Goal: Task Accomplishment & Management: Manage account settings

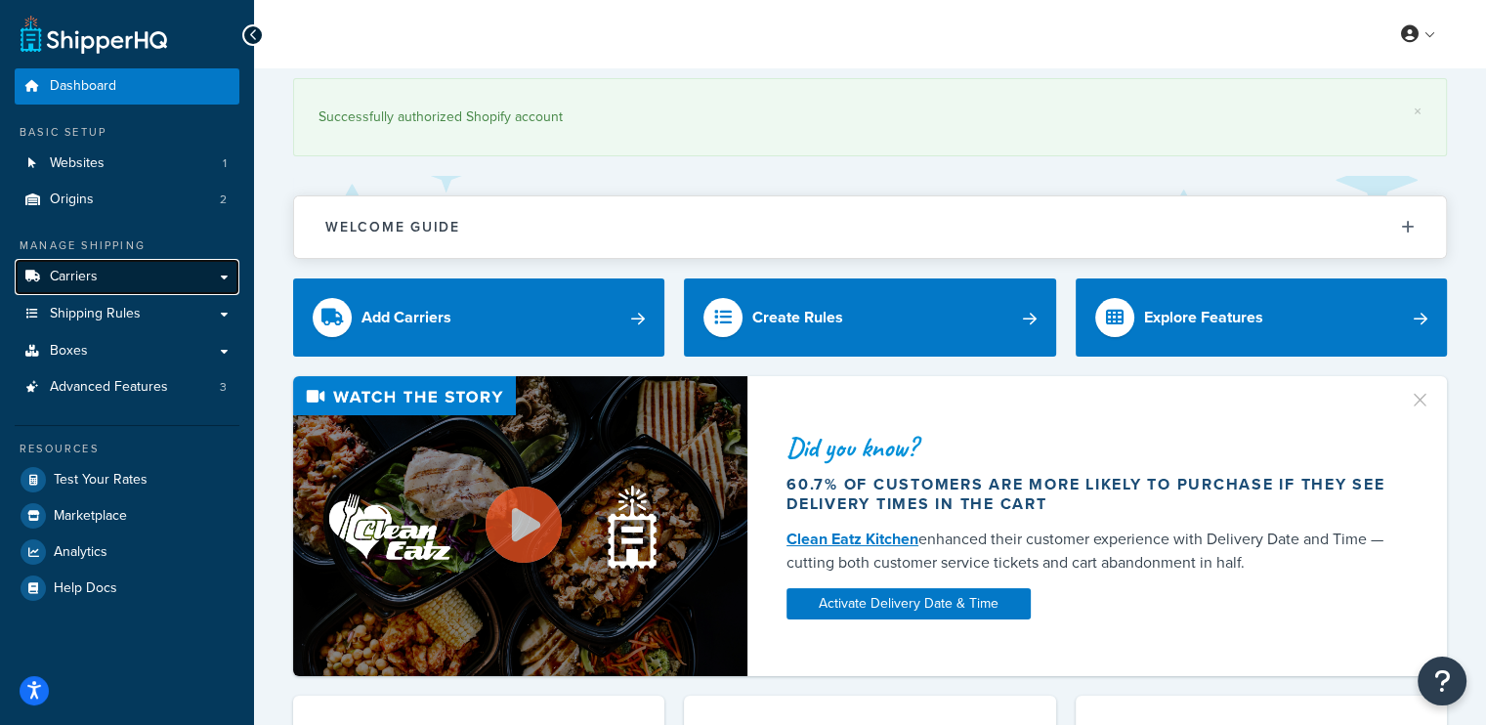
click at [104, 273] on link "Carriers" at bounding box center [127, 277] width 225 height 36
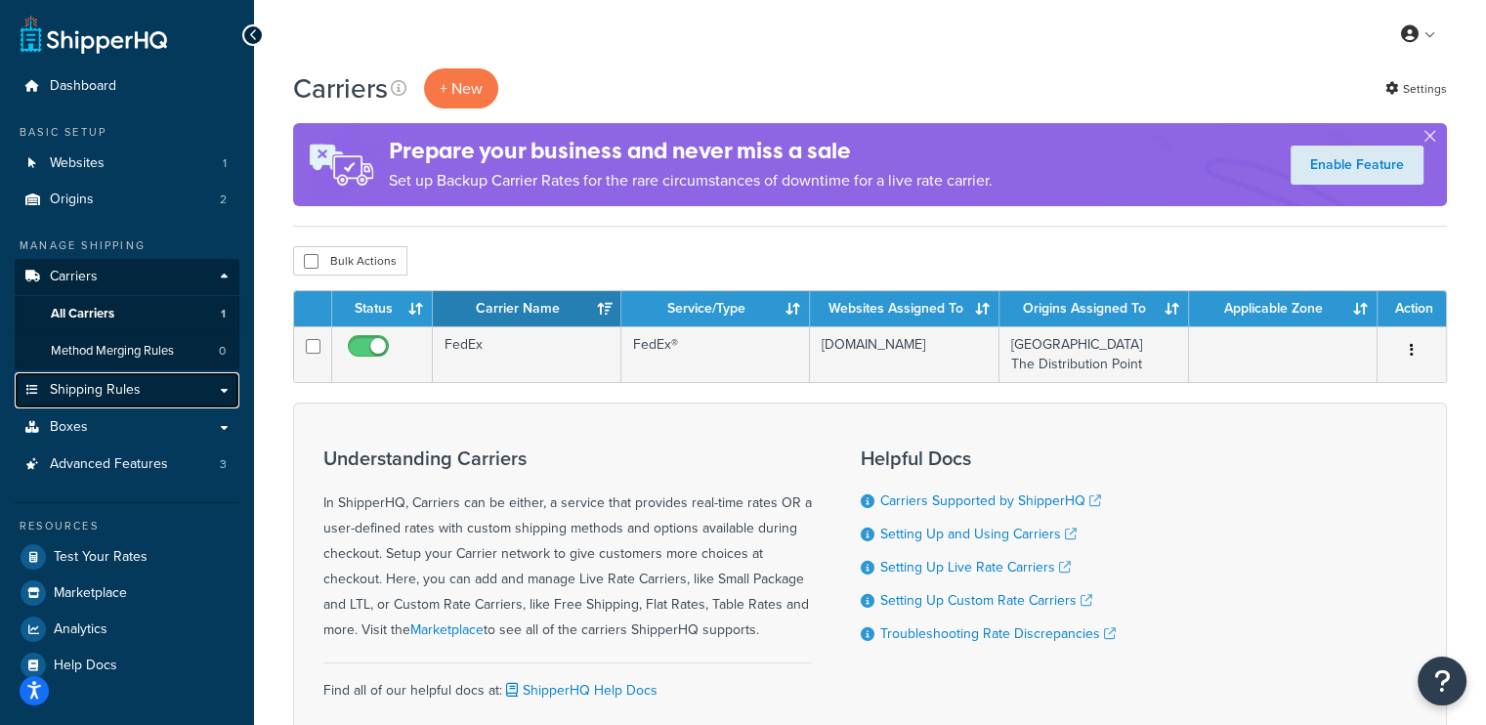
click at [152, 379] on link "Shipping Rules" at bounding box center [127, 390] width 225 height 36
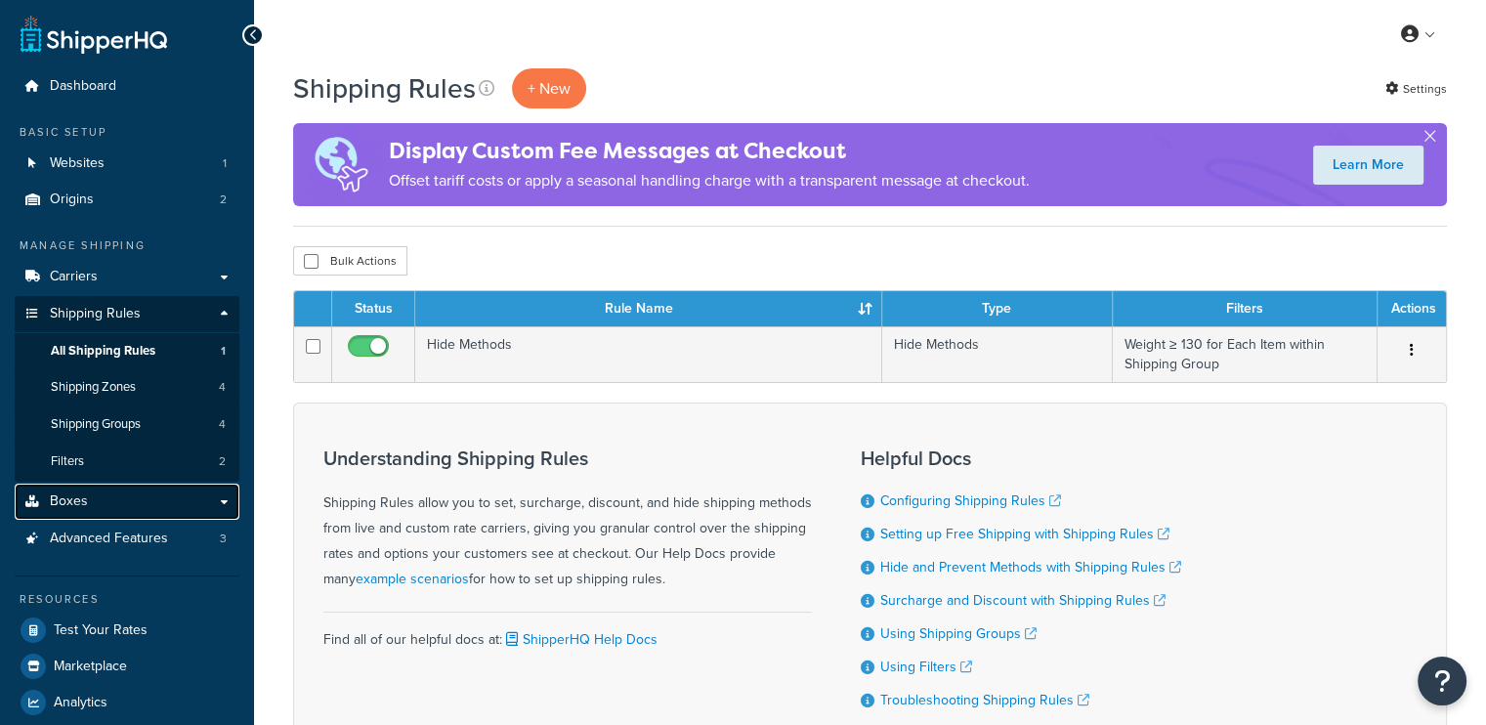
click at [215, 498] on link "Boxes" at bounding box center [127, 502] width 225 height 36
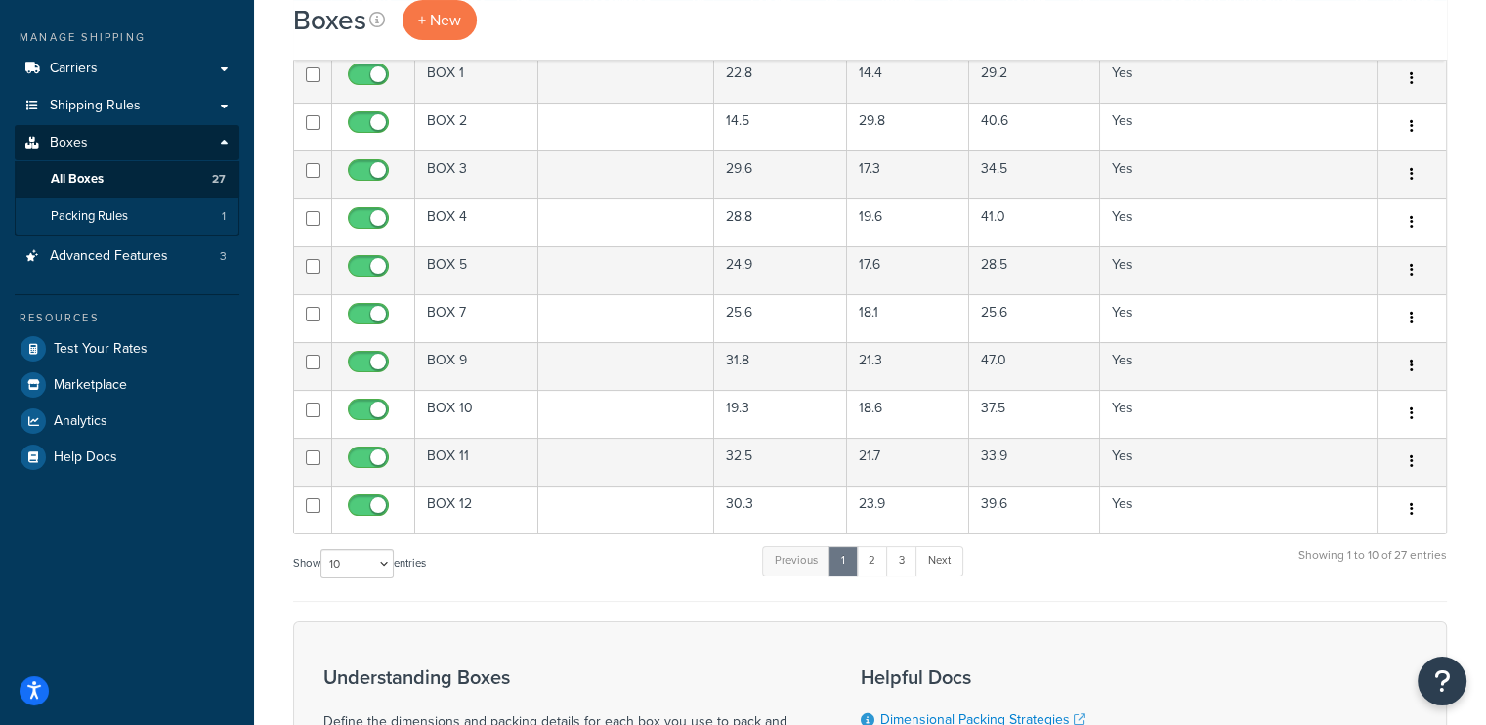
scroll to position [110, 0]
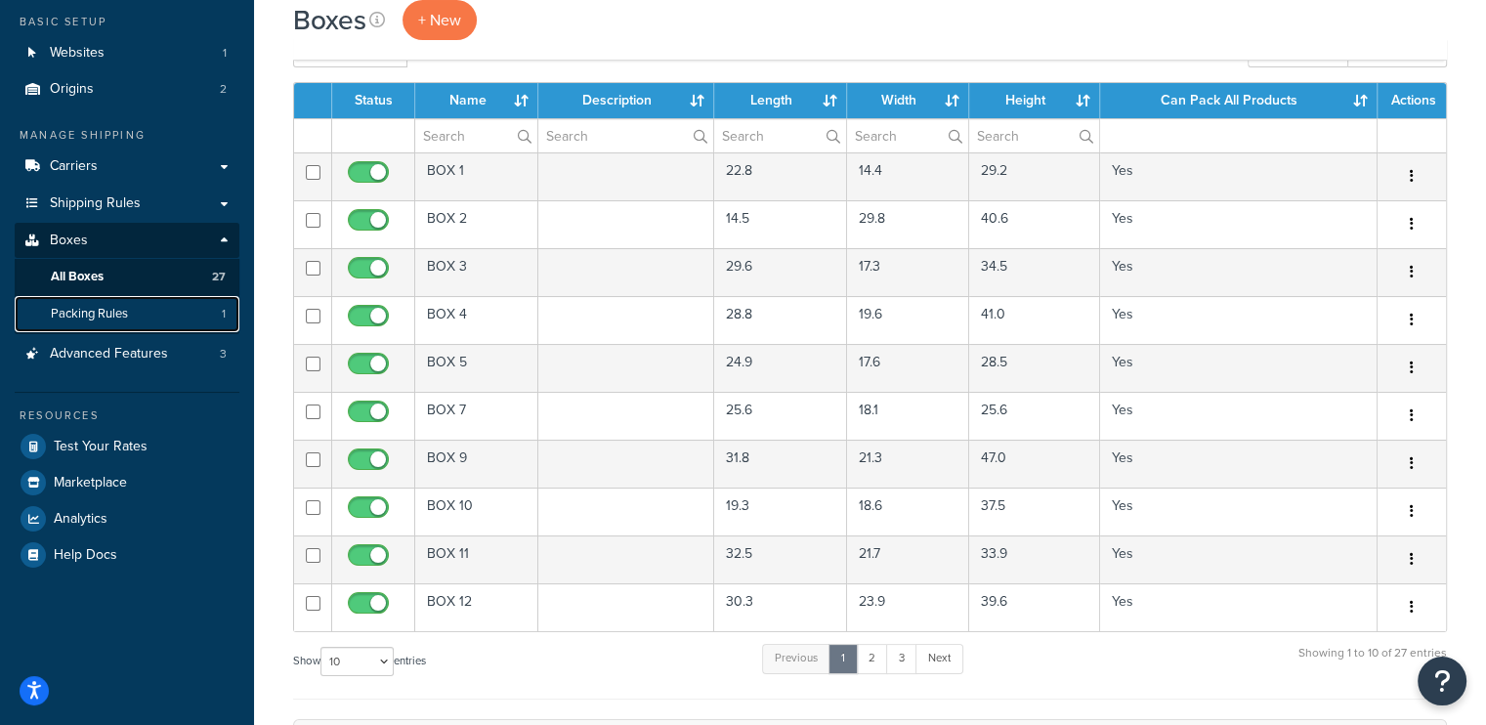
click at [109, 321] on span "Packing Rules" at bounding box center [89, 314] width 77 height 17
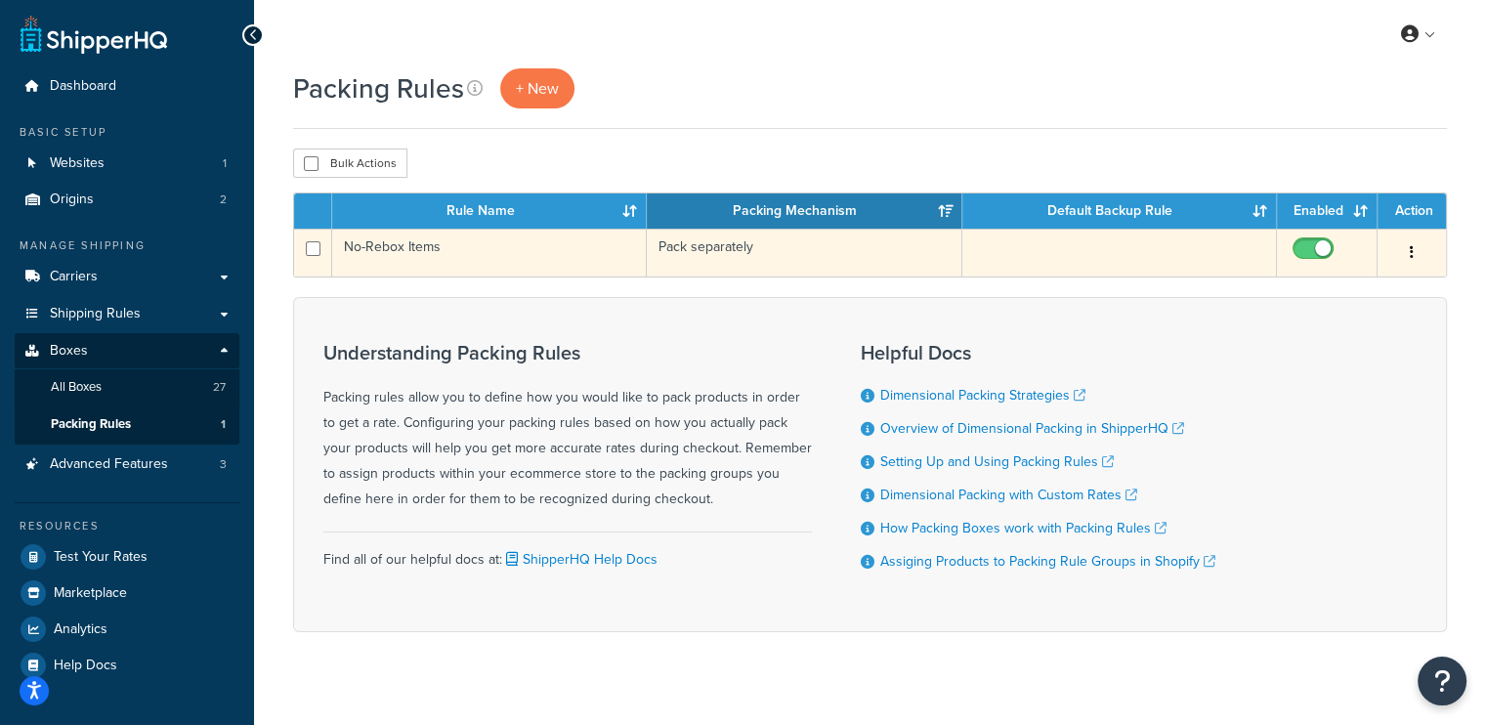
click at [758, 255] on td "Pack separately" at bounding box center [804, 253] width 315 height 48
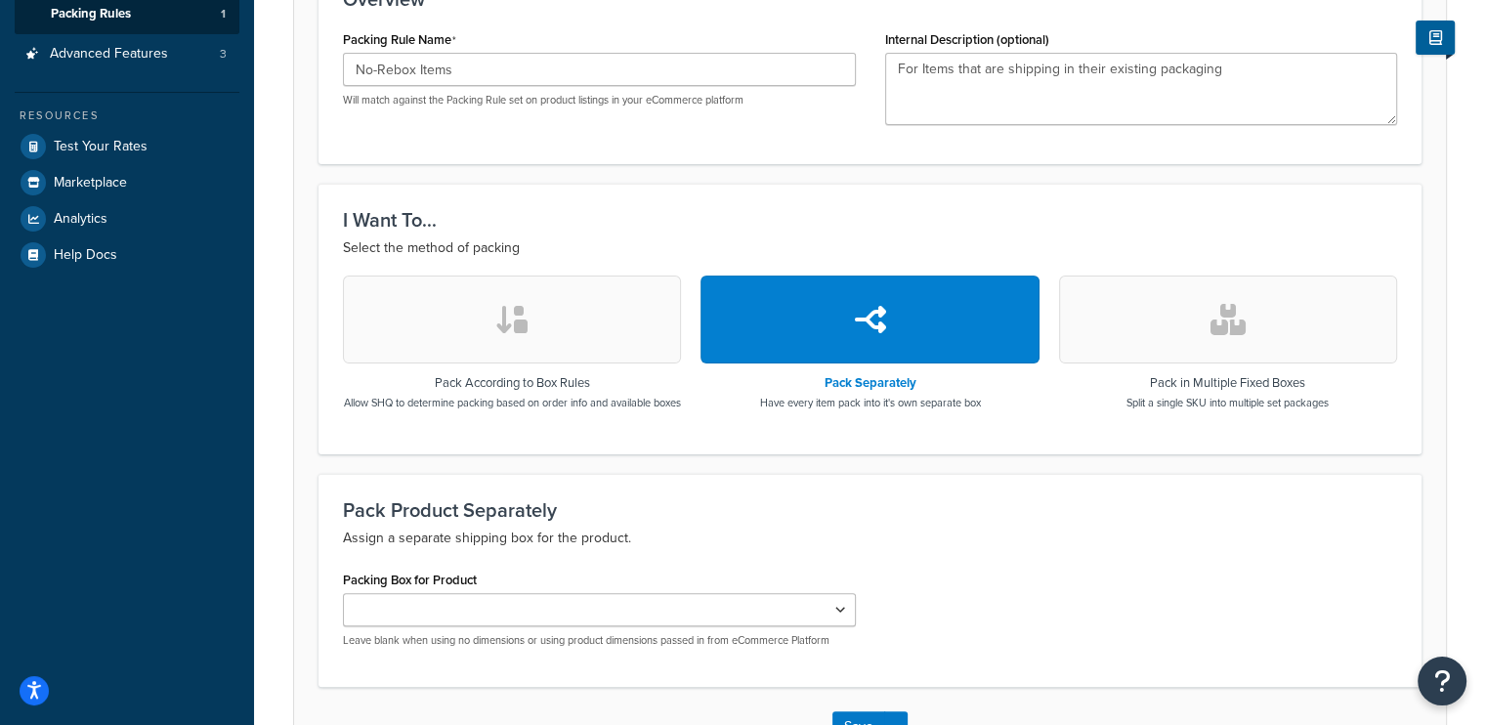
scroll to position [565, 0]
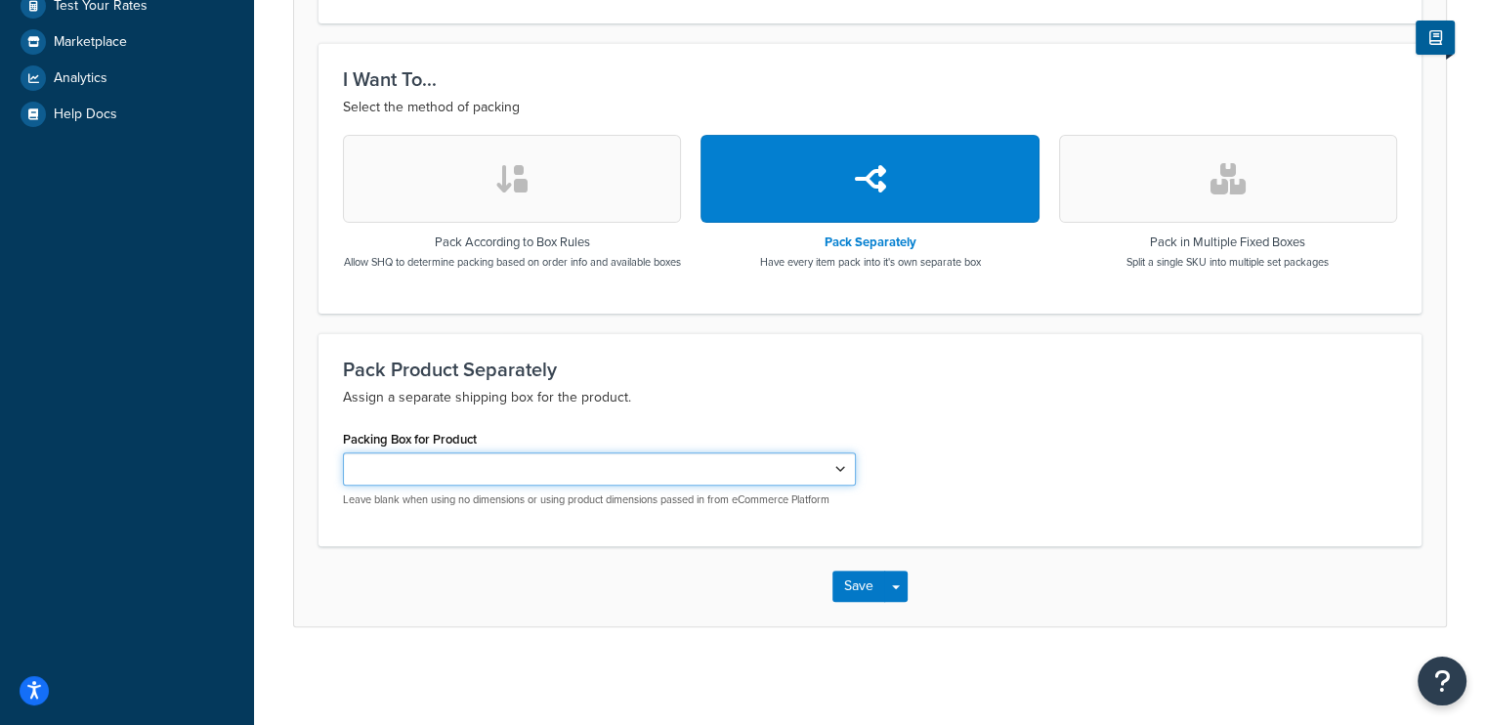
click at [461, 466] on select "Packing Box for Product" at bounding box center [599, 468] width 513 height 33
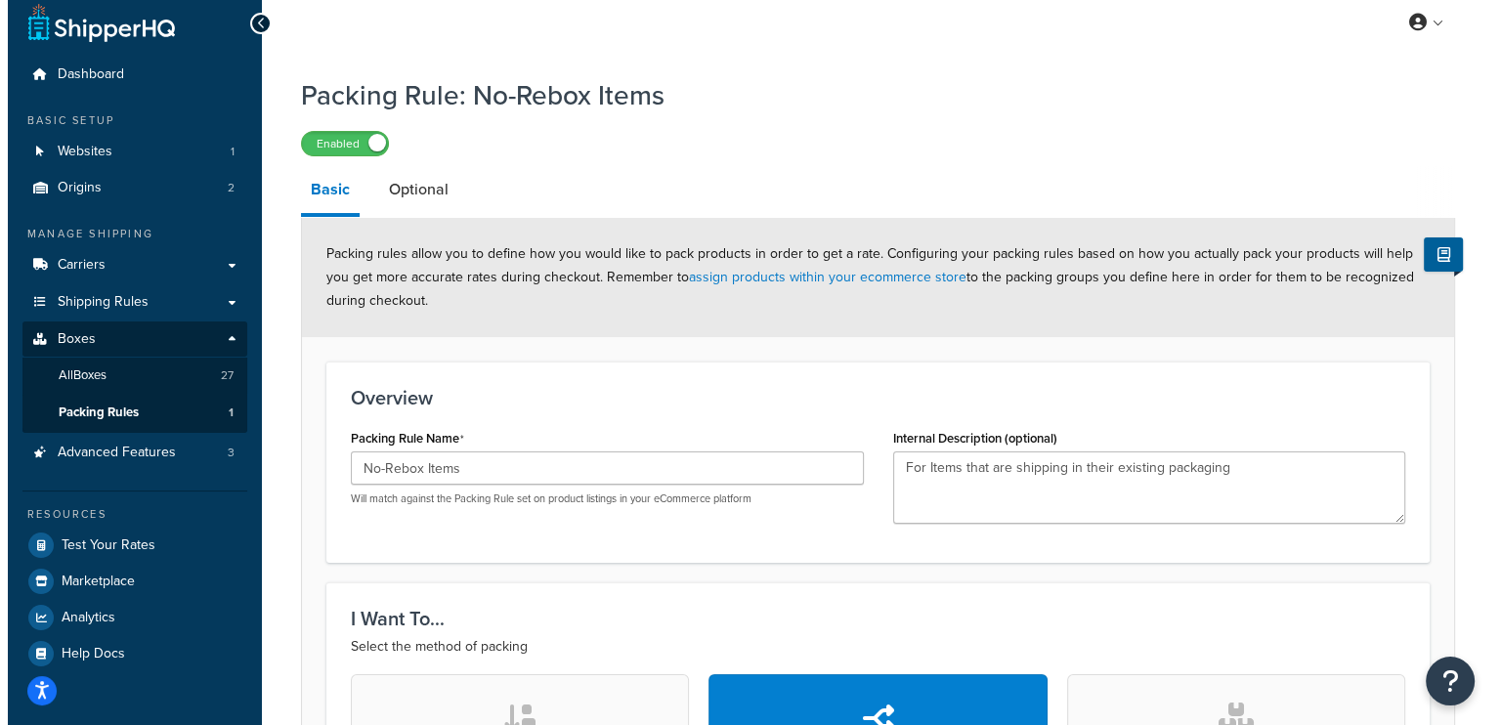
scroll to position [0, 0]
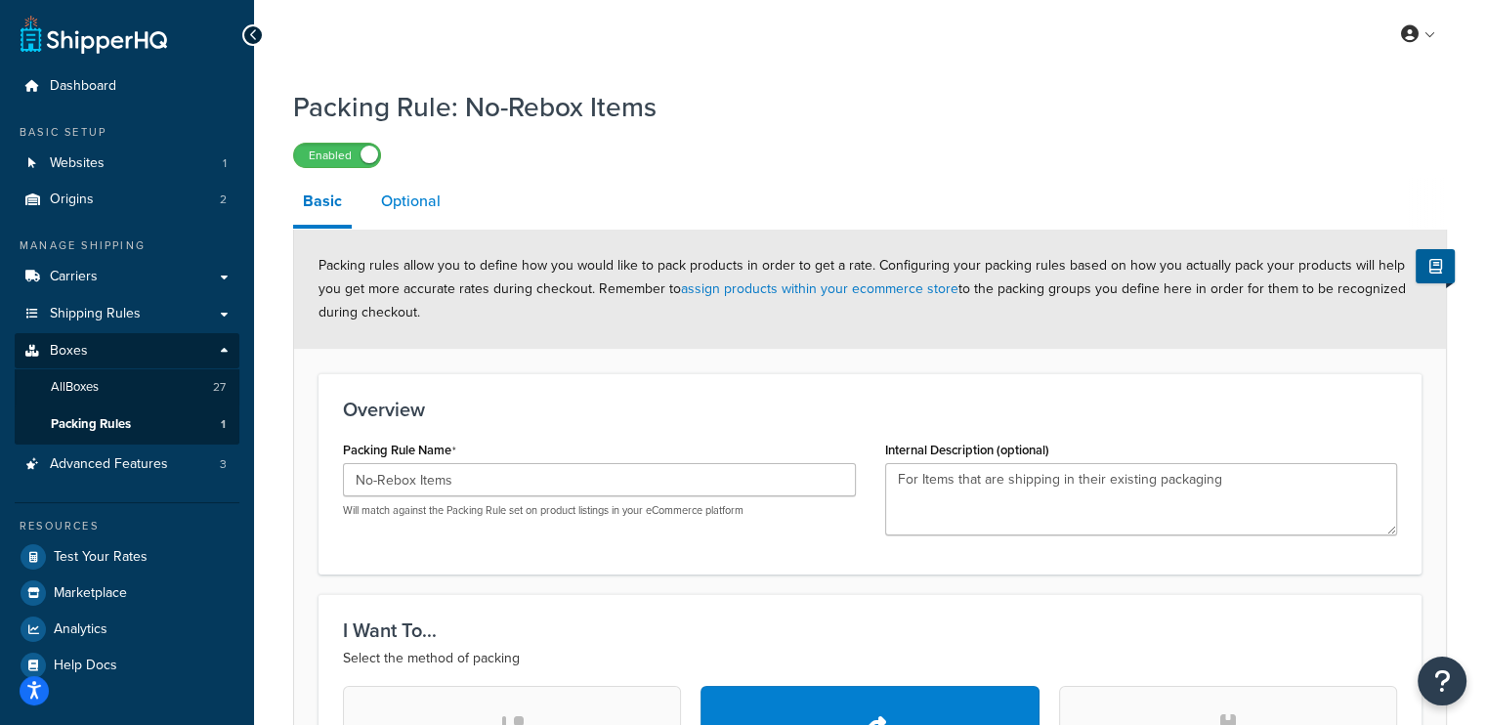
click at [438, 211] on link "Optional" at bounding box center [410, 201] width 79 height 47
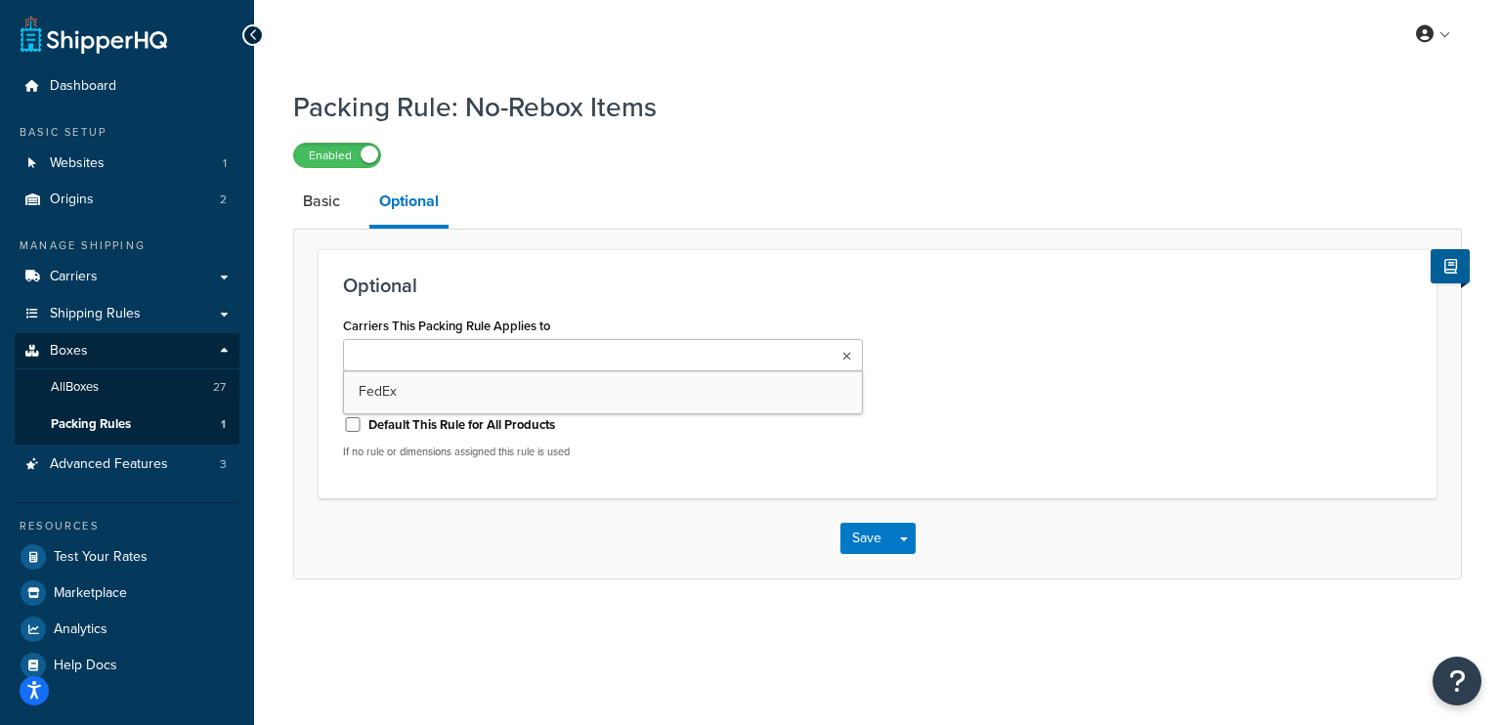
click at [465, 347] on input "Carriers This Packing Rule Applies to" at bounding box center [435, 356] width 173 height 21
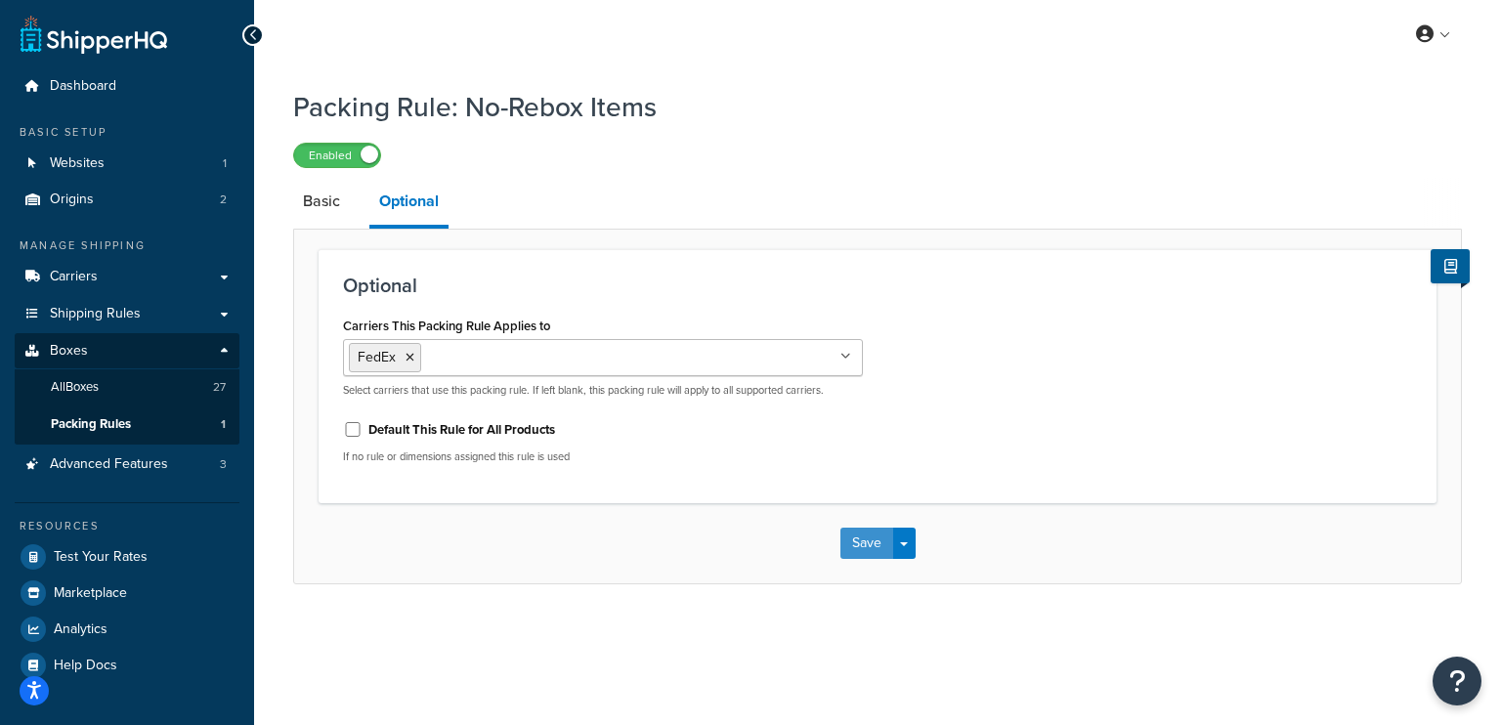
drag, startPoint x: 858, startPoint y: 537, endPoint x: 833, endPoint y: 532, distance: 24.9
click at [858, 537] on button "Save" at bounding box center [866, 543] width 53 height 31
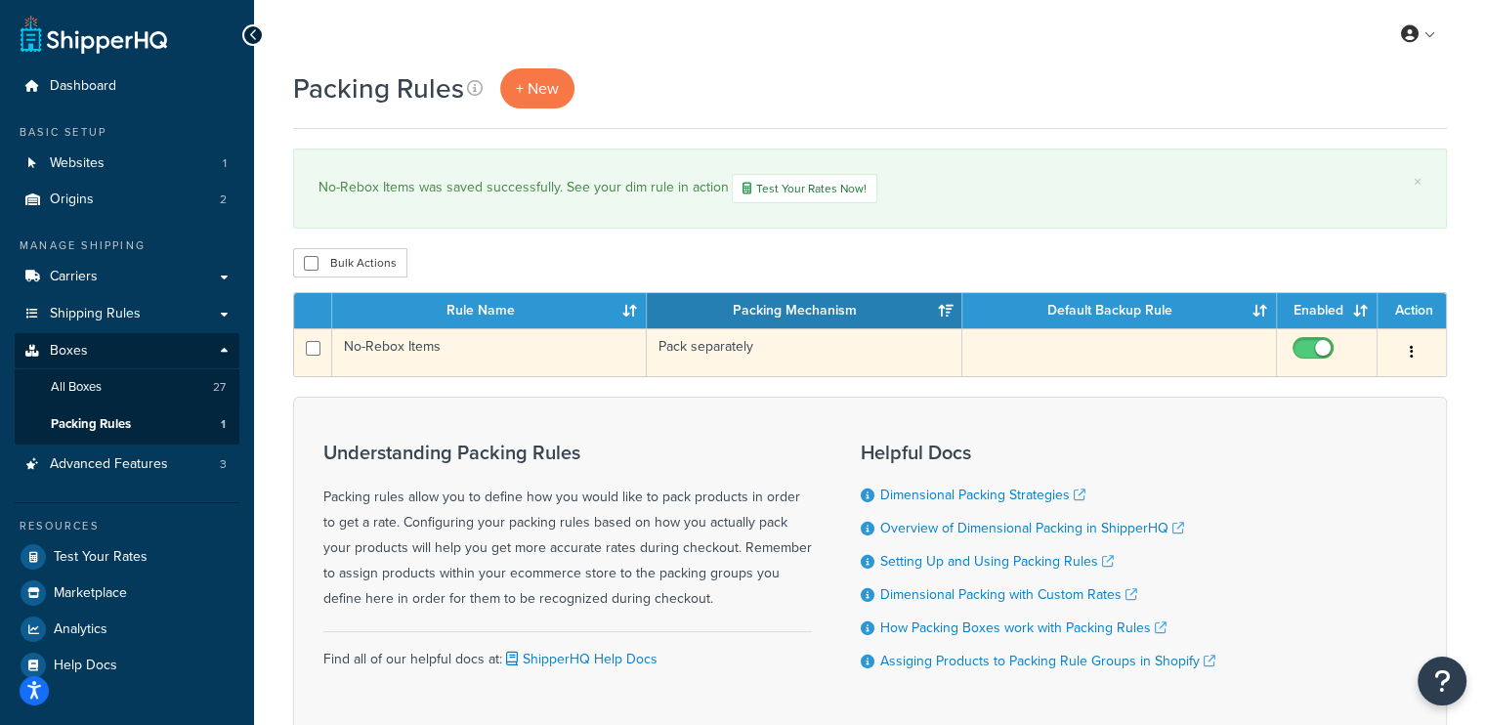
click at [774, 359] on td "Pack separately" at bounding box center [804, 352] width 315 height 48
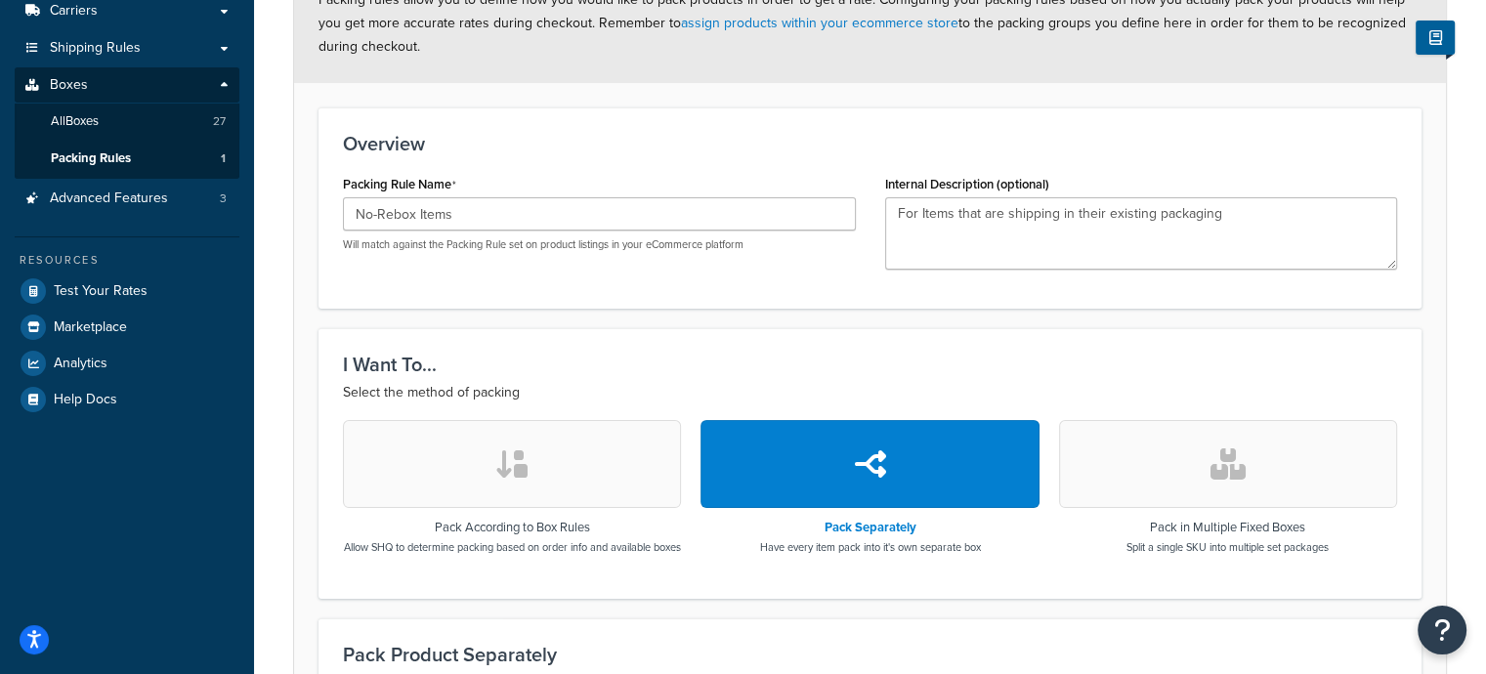
scroll to position [29, 0]
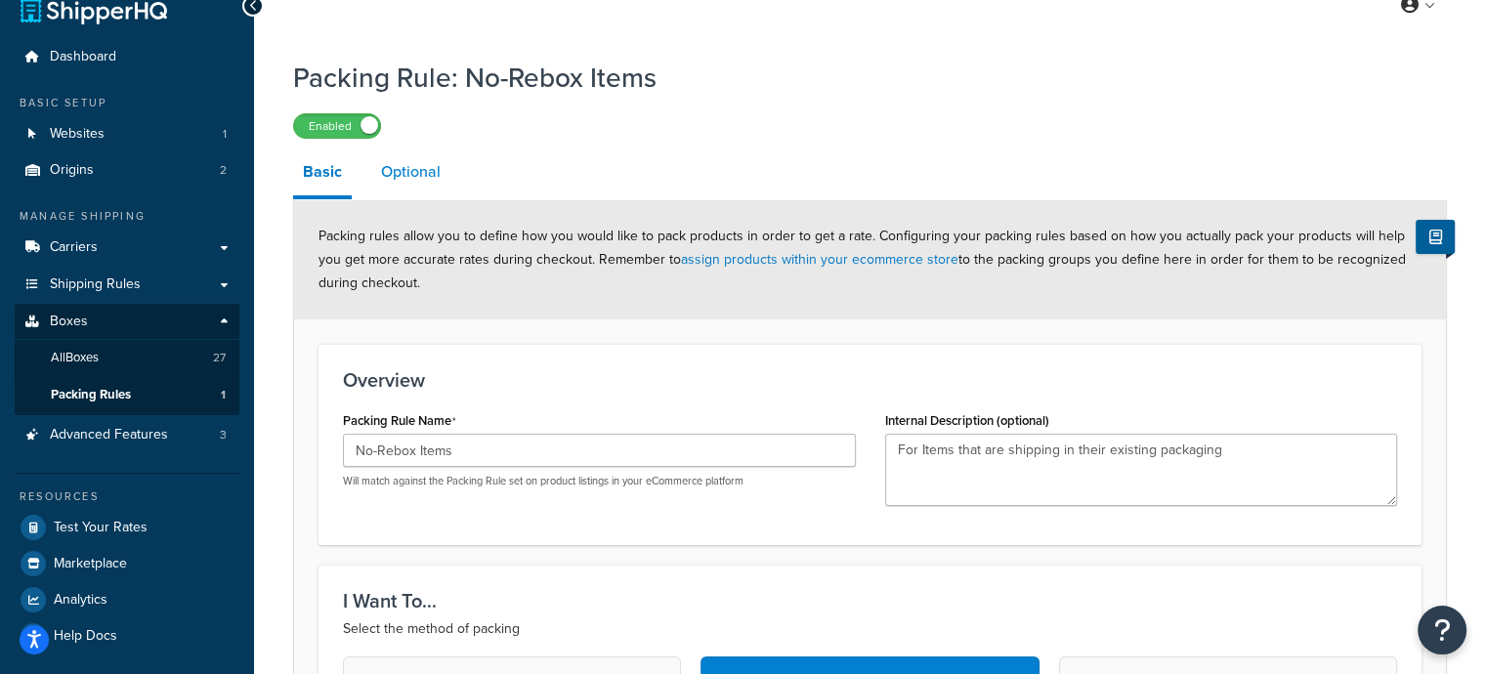
click at [383, 186] on link "Optional" at bounding box center [410, 172] width 79 height 47
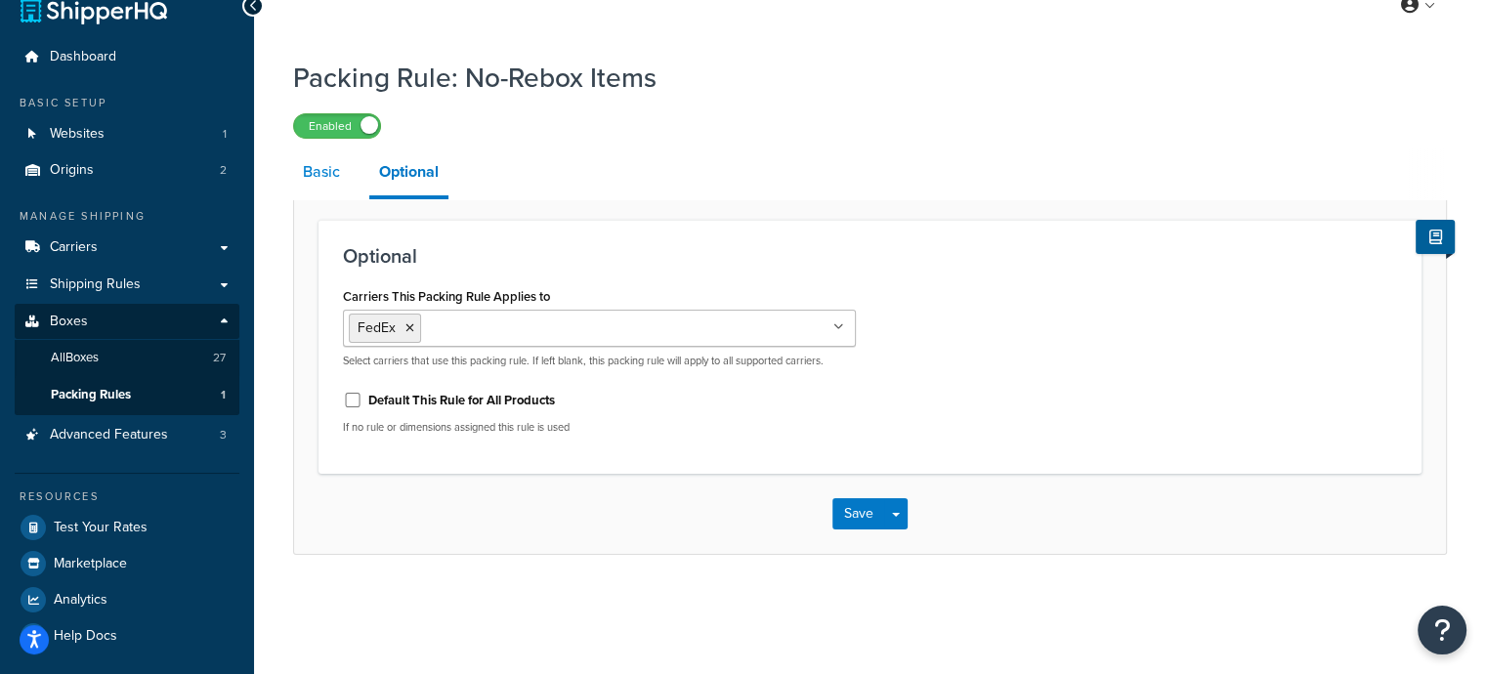
click at [345, 185] on link "Basic" at bounding box center [321, 172] width 57 height 47
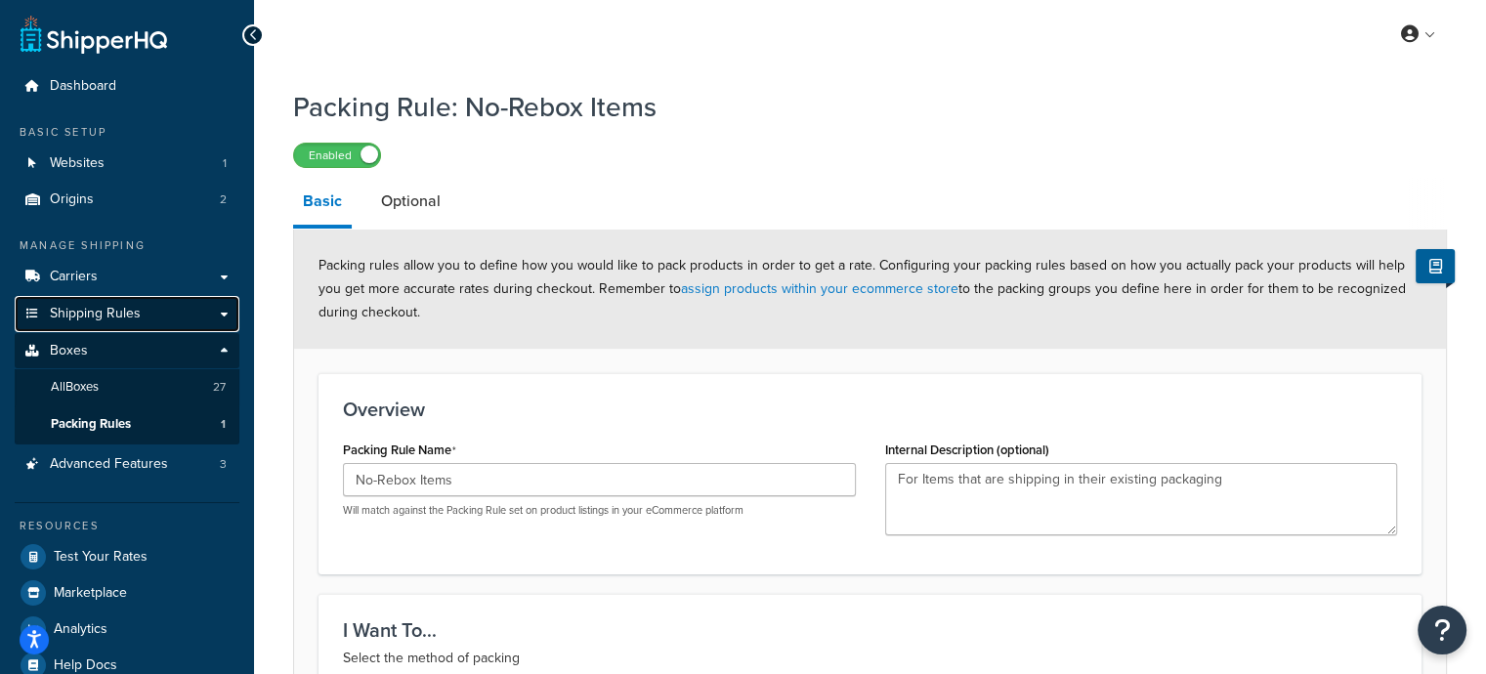
click at [109, 312] on span "Shipping Rules" at bounding box center [95, 314] width 91 height 17
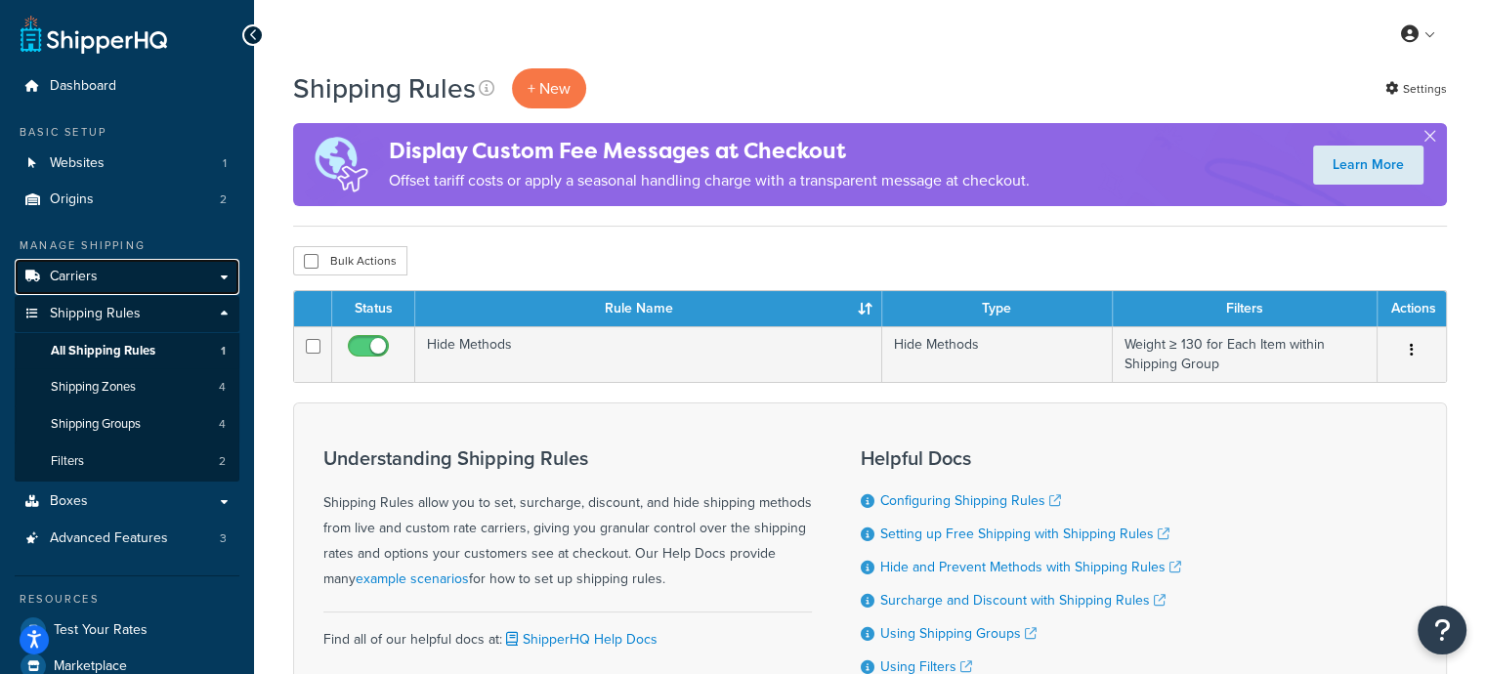
click at [90, 285] on span "Carriers" at bounding box center [74, 277] width 48 height 17
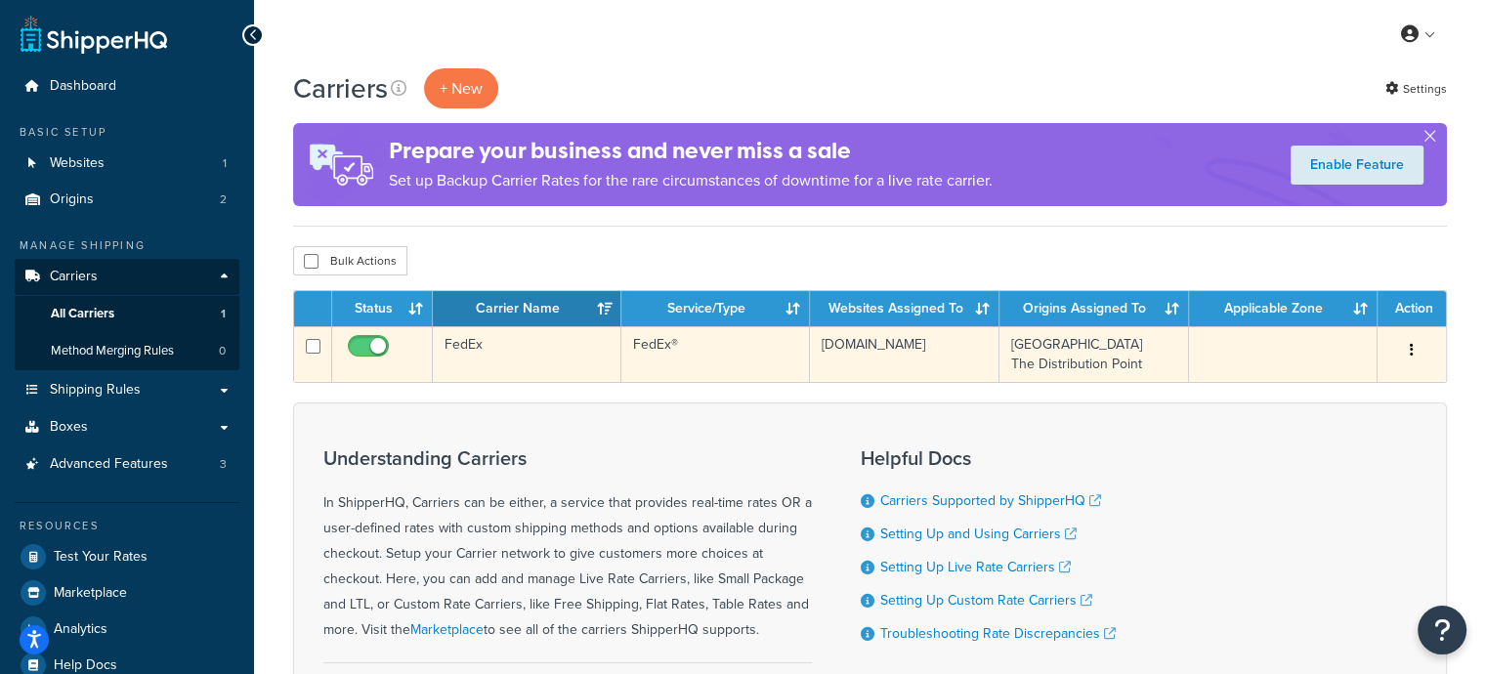
click at [723, 351] on td "FedEx®" at bounding box center [715, 354] width 189 height 56
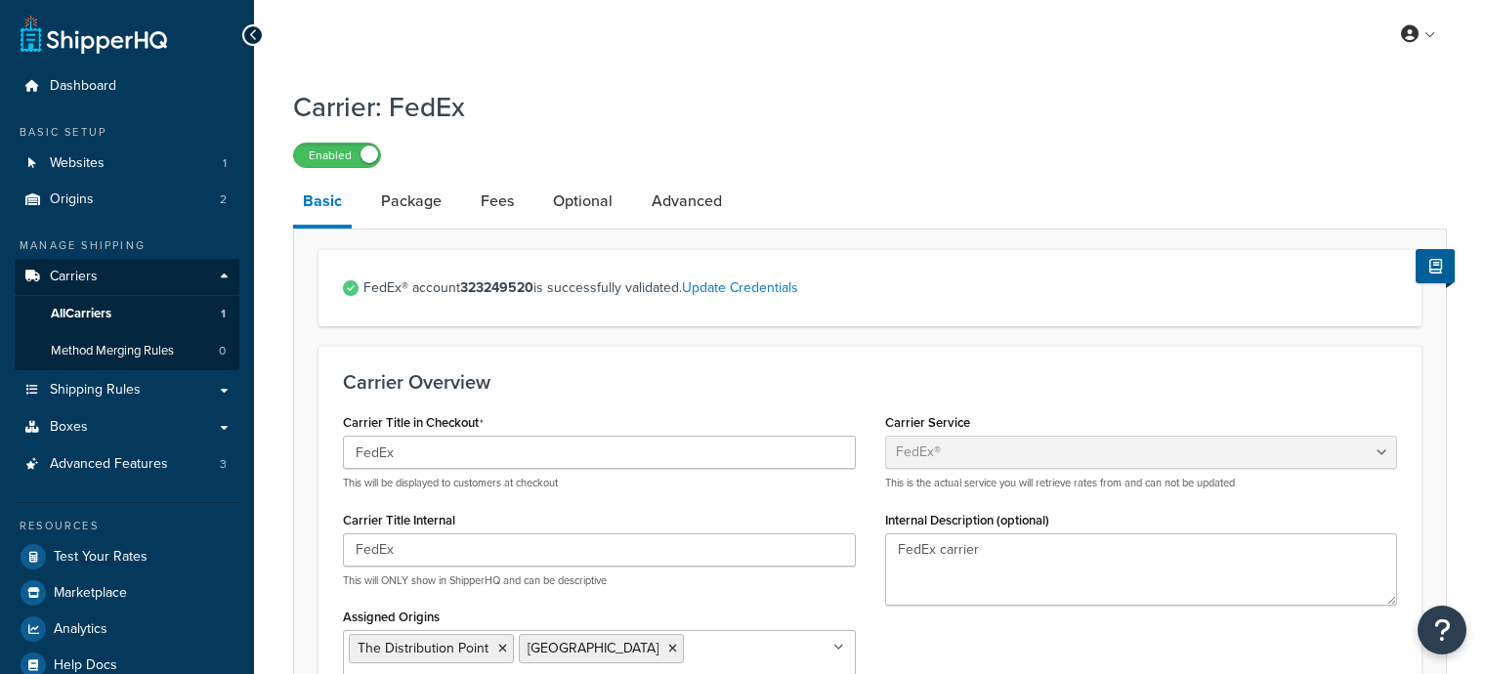
select select "fedEx"
select select "REGULAR_PICKUP"
select select "YOUR_PACKAGING"
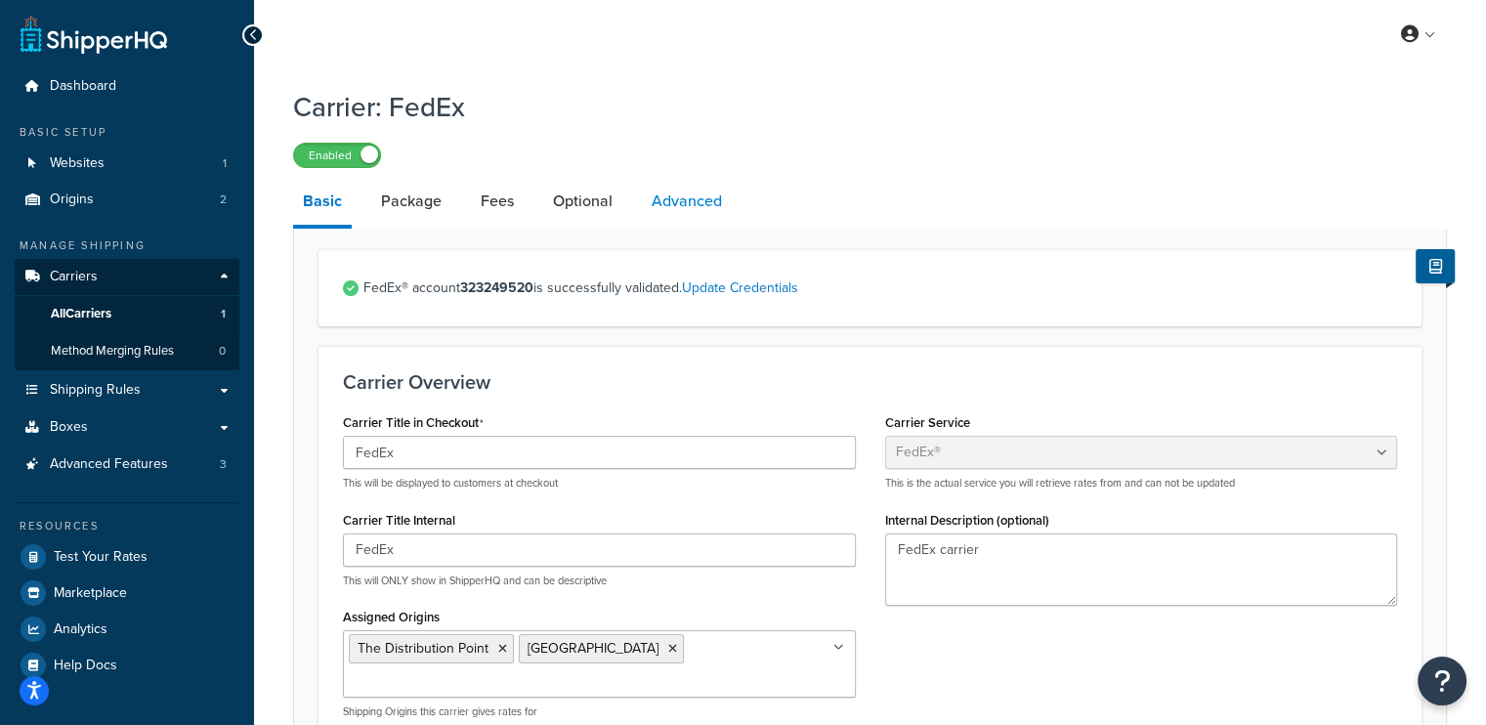
click at [669, 192] on link "Advanced" at bounding box center [687, 201] width 90 height 47
select select "false"
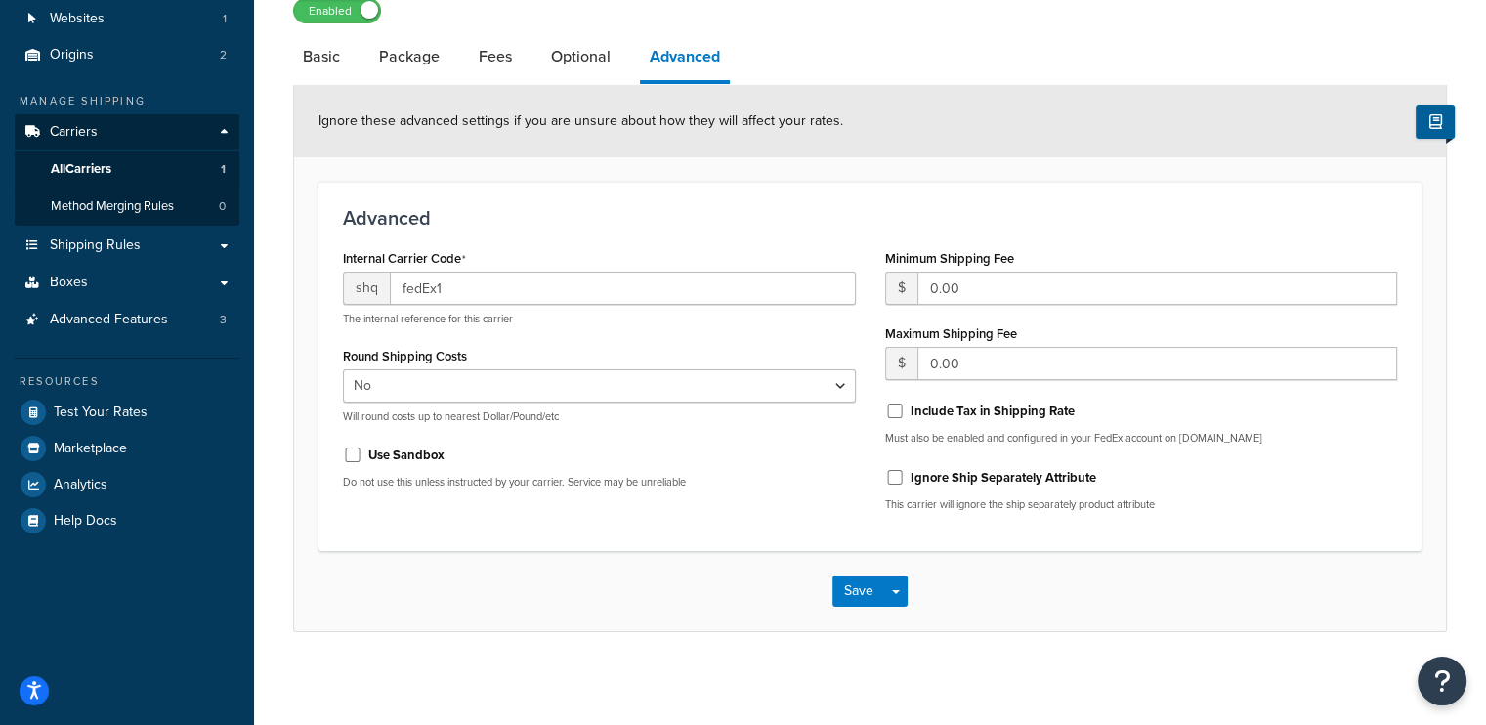
scroll to position [149, 0]
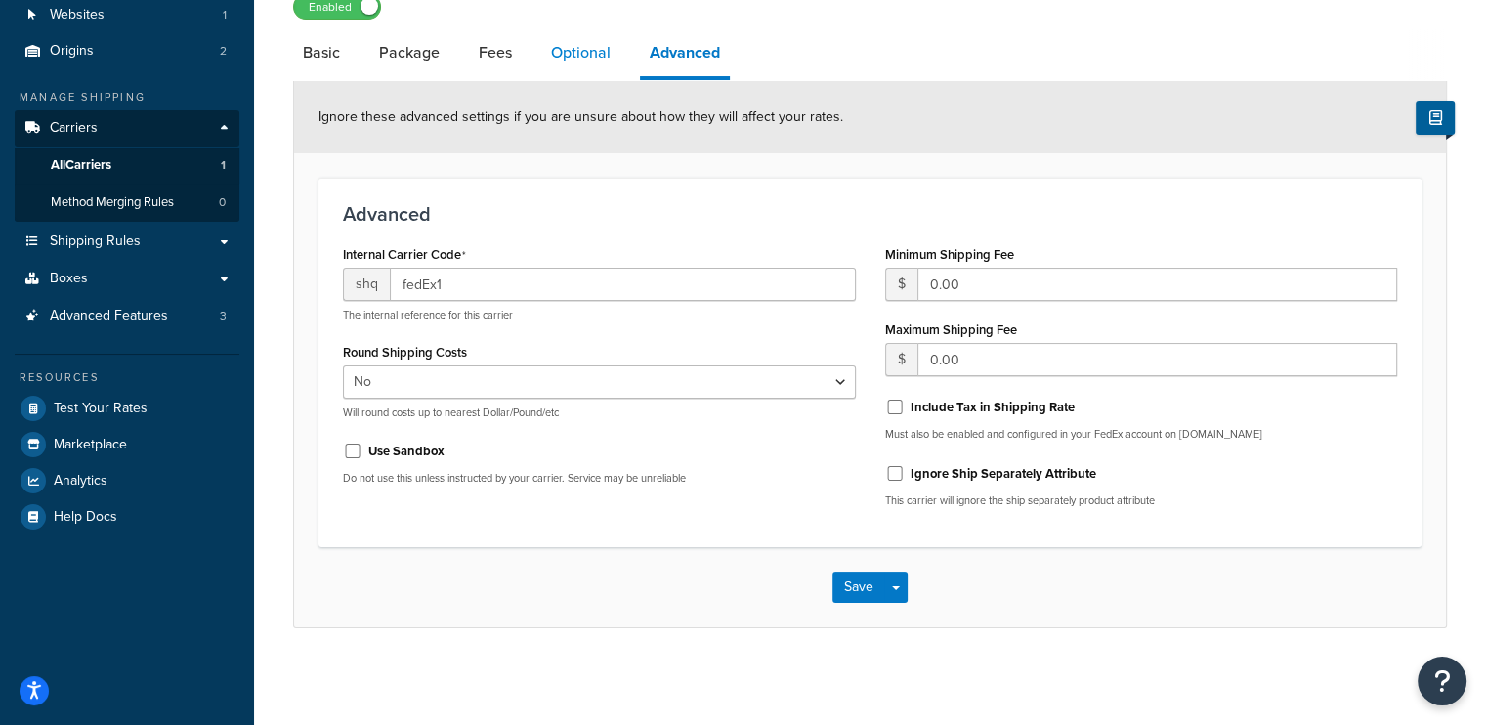
click at [586, 64] on link "Optional" at bounding box center [580, 52] width 79 height 47
select select "residential"
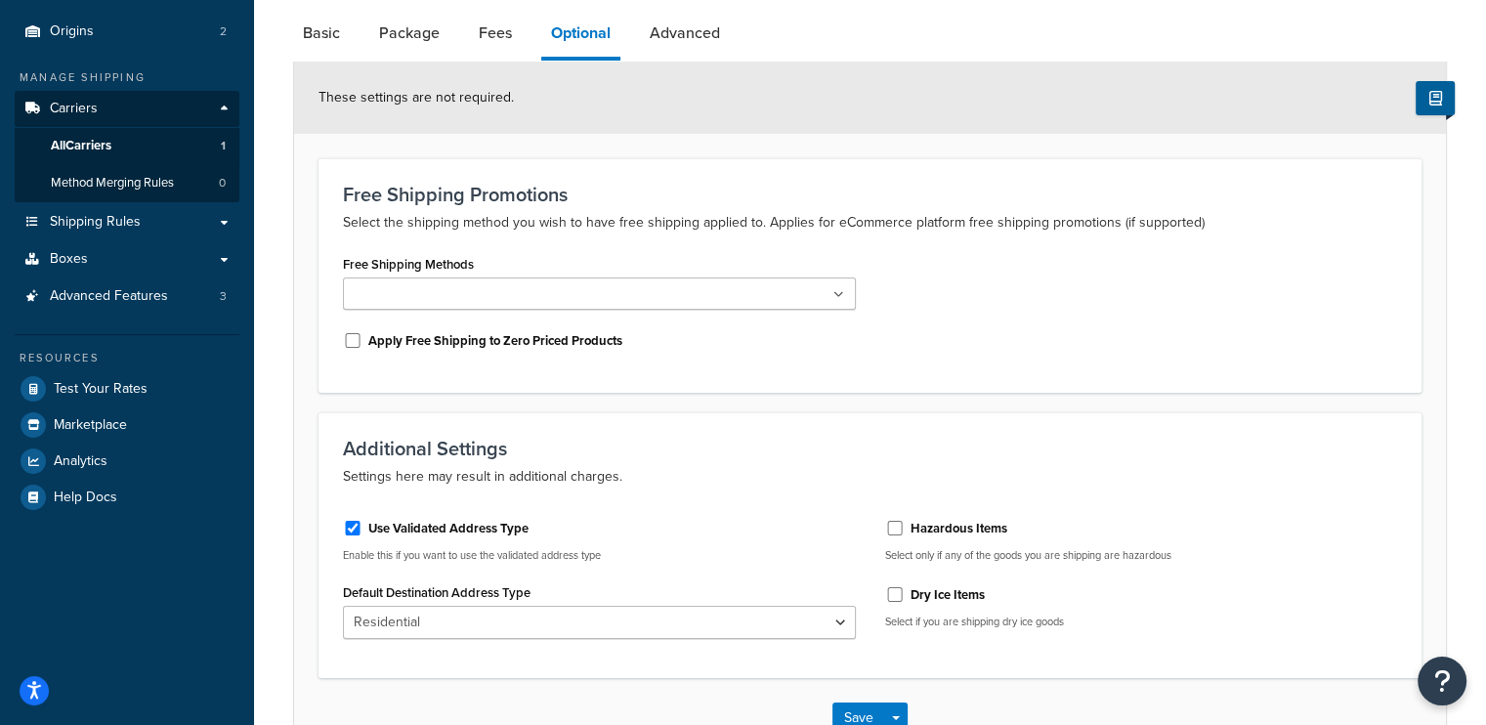
scroll to position [5, 0]
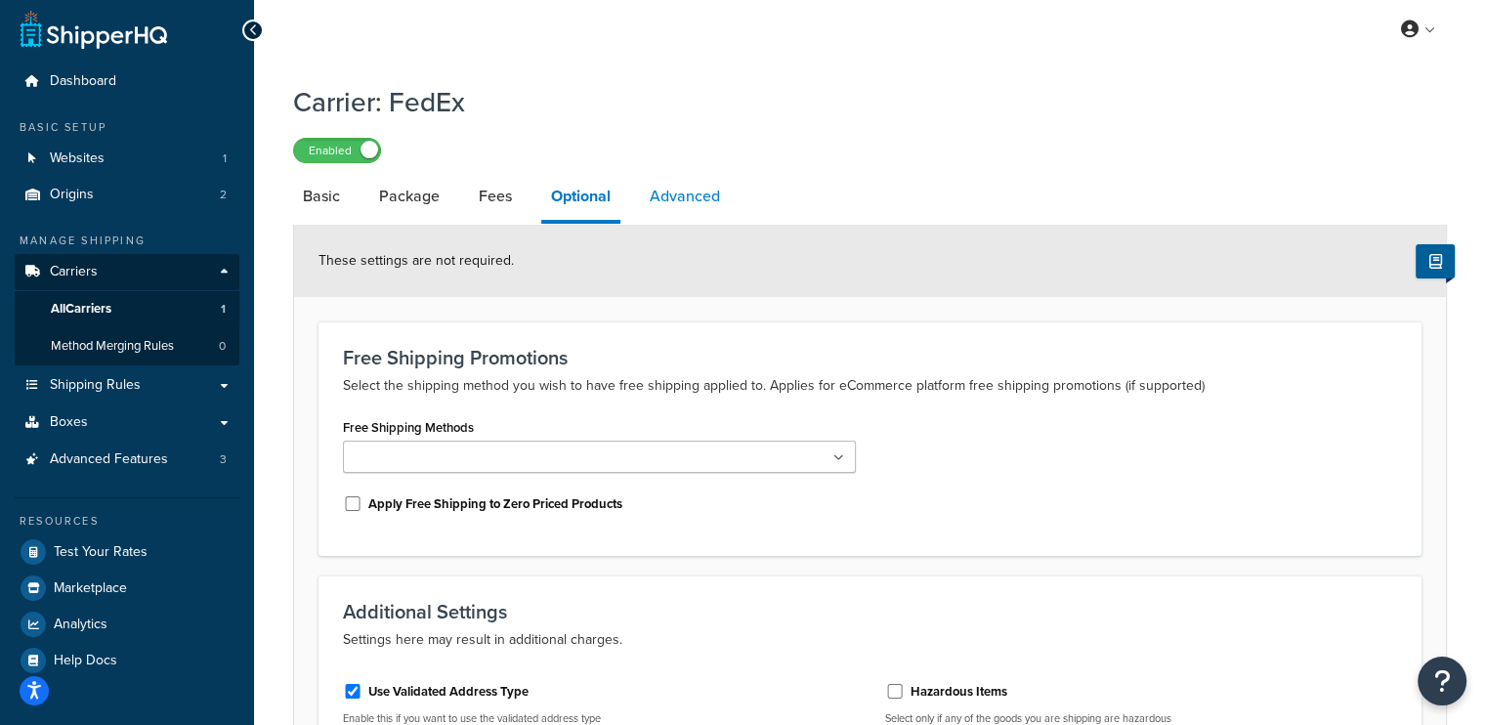
click at [707, 216] on link "Advanced" at bounding box center [685, 196] width 90 height 47
select select "false"
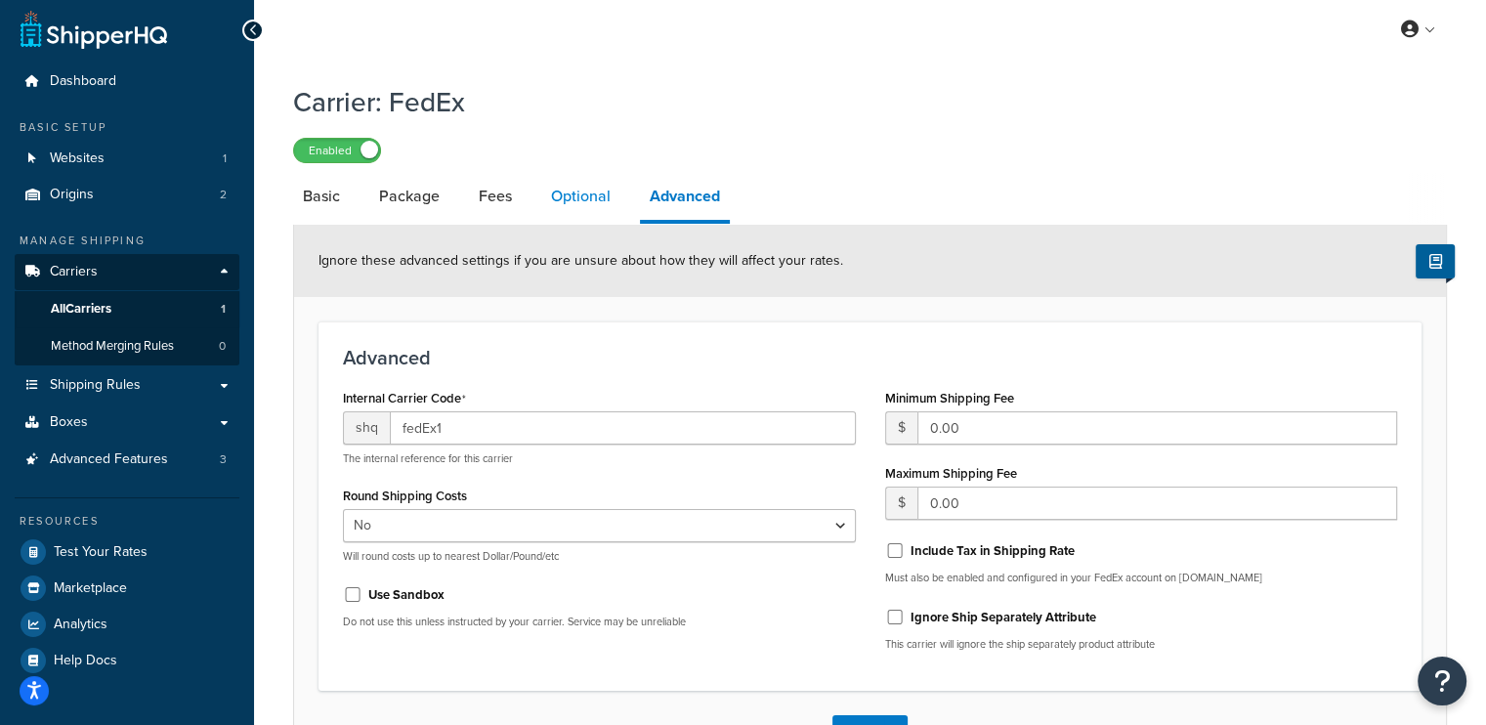
click at [587, 192] on link "Optional" at bounding box center [580, 196] width 79 height 47
select select "residential"
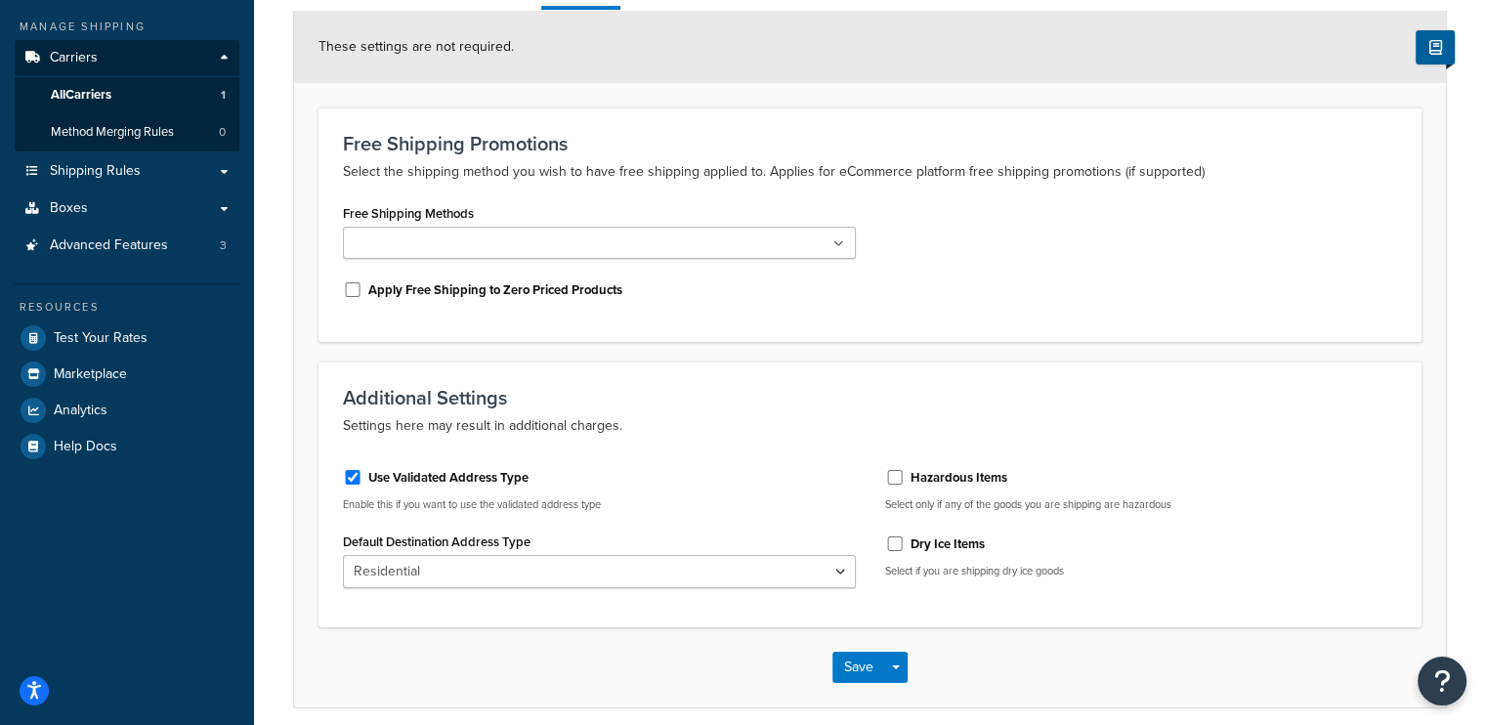
scroll to position [103, 0]
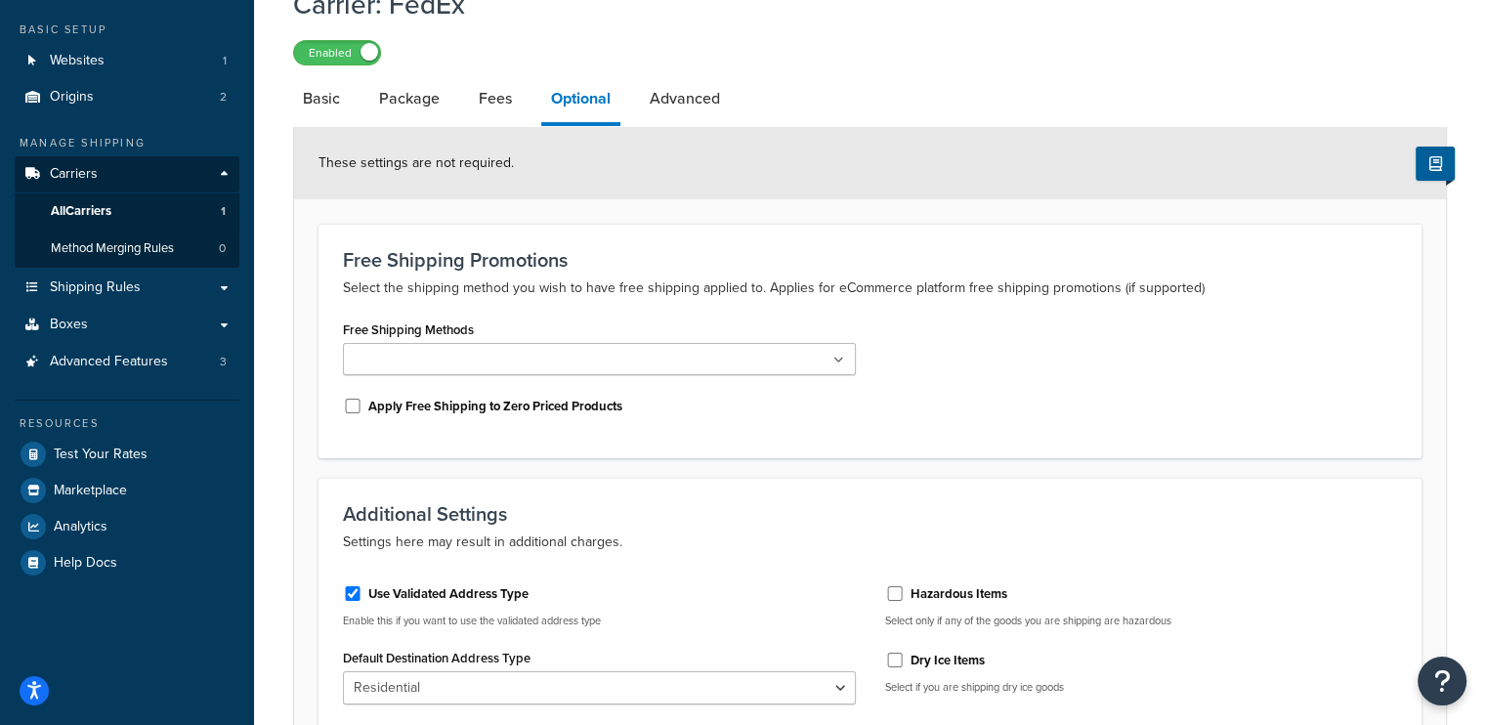
click at [642, 358] on ul at bounding box center [599, 359] width 513 height 32
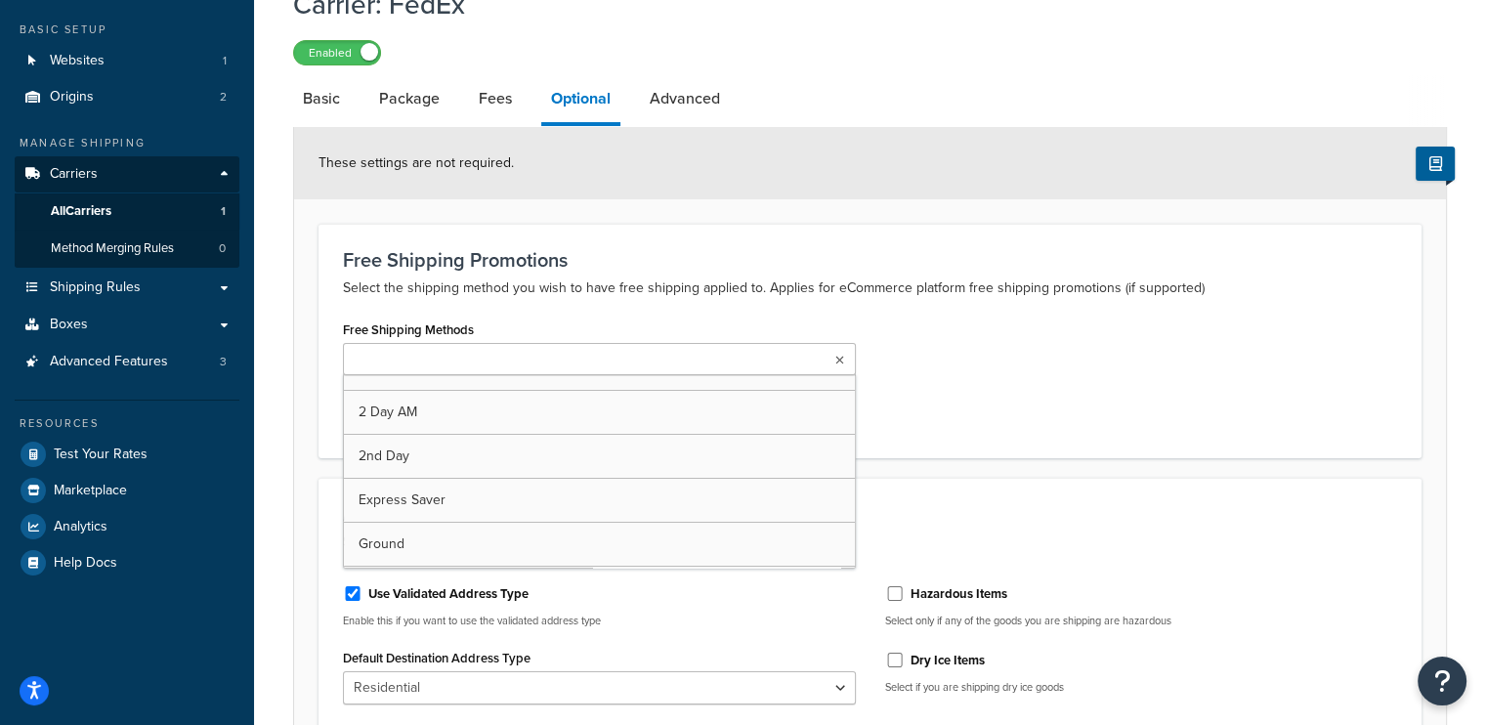
click at [642, 358] on ul at bounding box center [599, 359] width 513 height 32
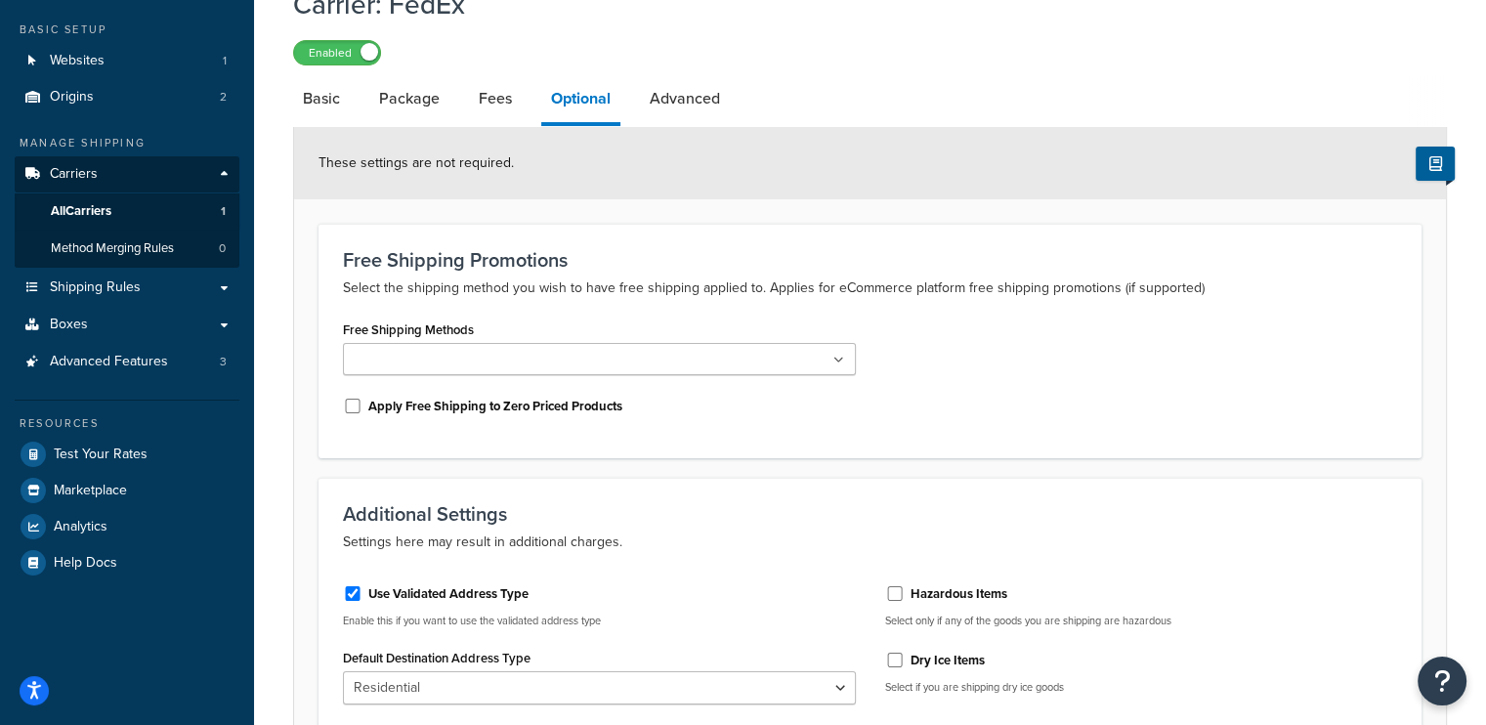
click at [1065, 277] on p "Select the shipping method you wish to have free shipping applied to. Applies f…" at bounding box center [870, 288] width 1054 height 23
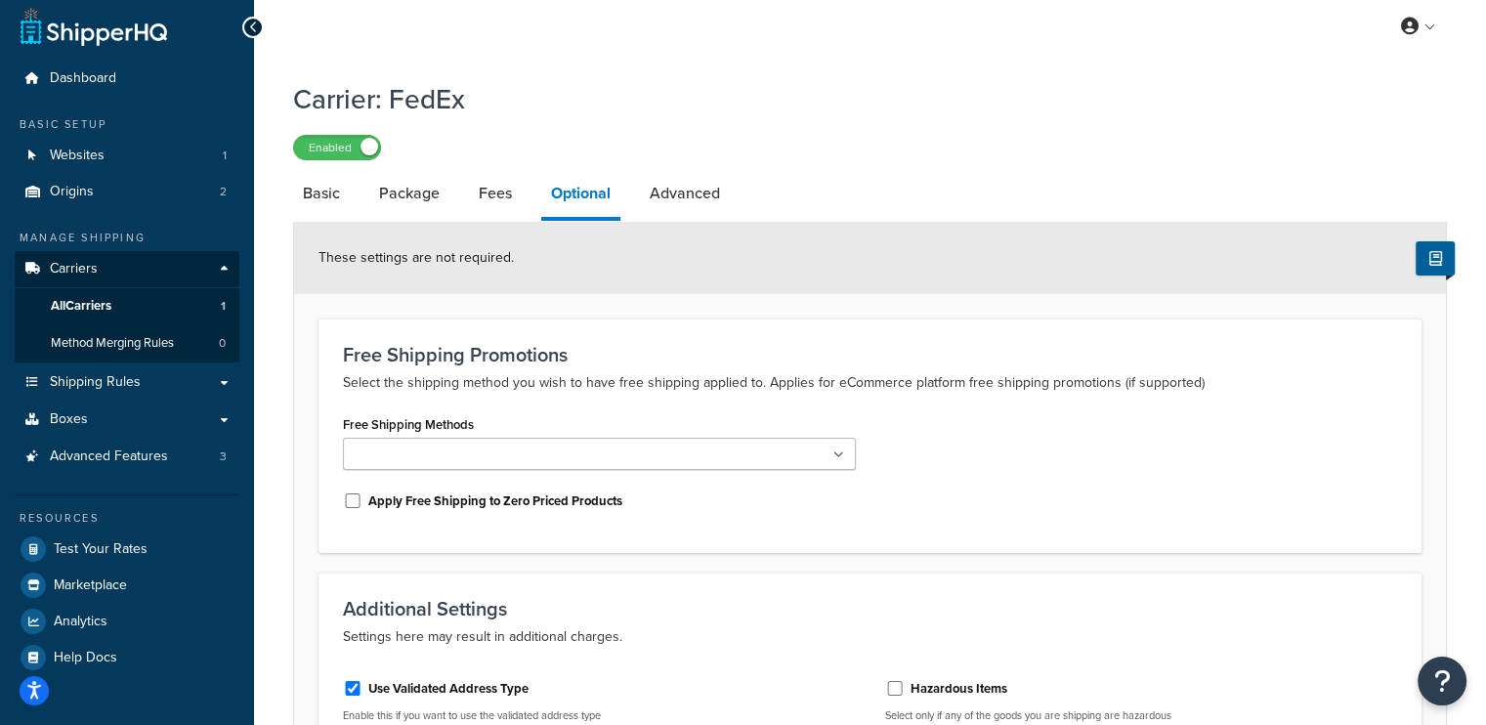
scroll to position [5, 0]
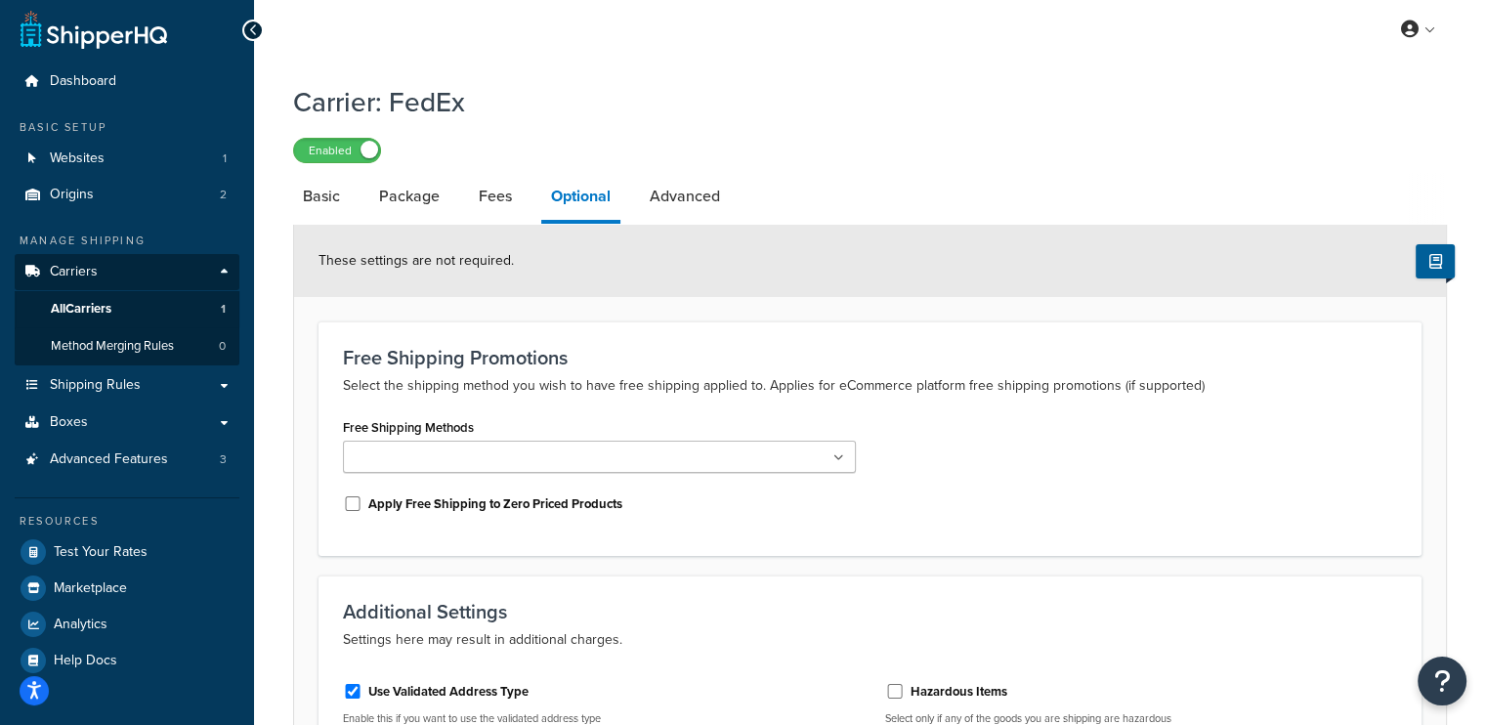
click at [462, 185] on li "Package" at bounding box center [419, 196] width 100 height 47
click at [483, 194] on link "Fees" at bounding box center [495, 196] width 53 height 47
select select "AFTER"
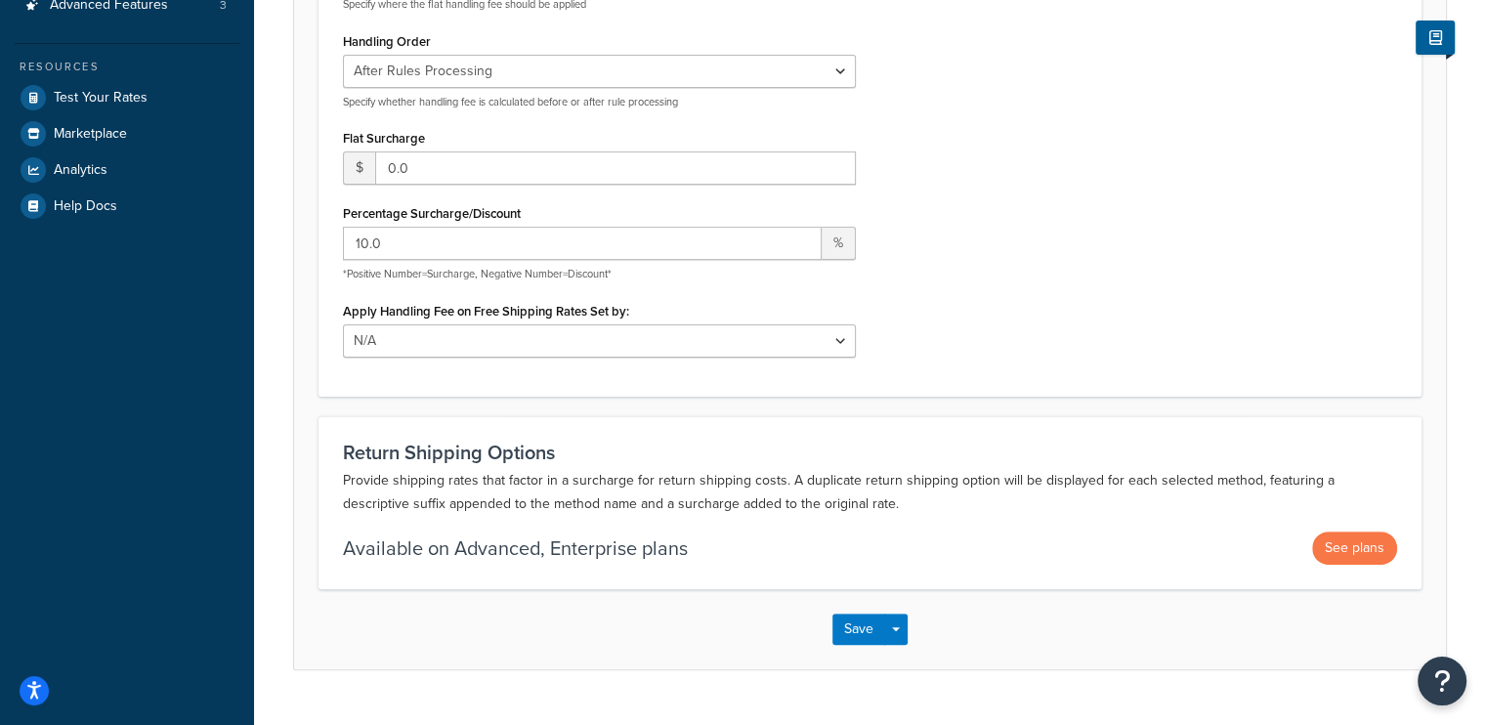
scroll to position [493, 0]
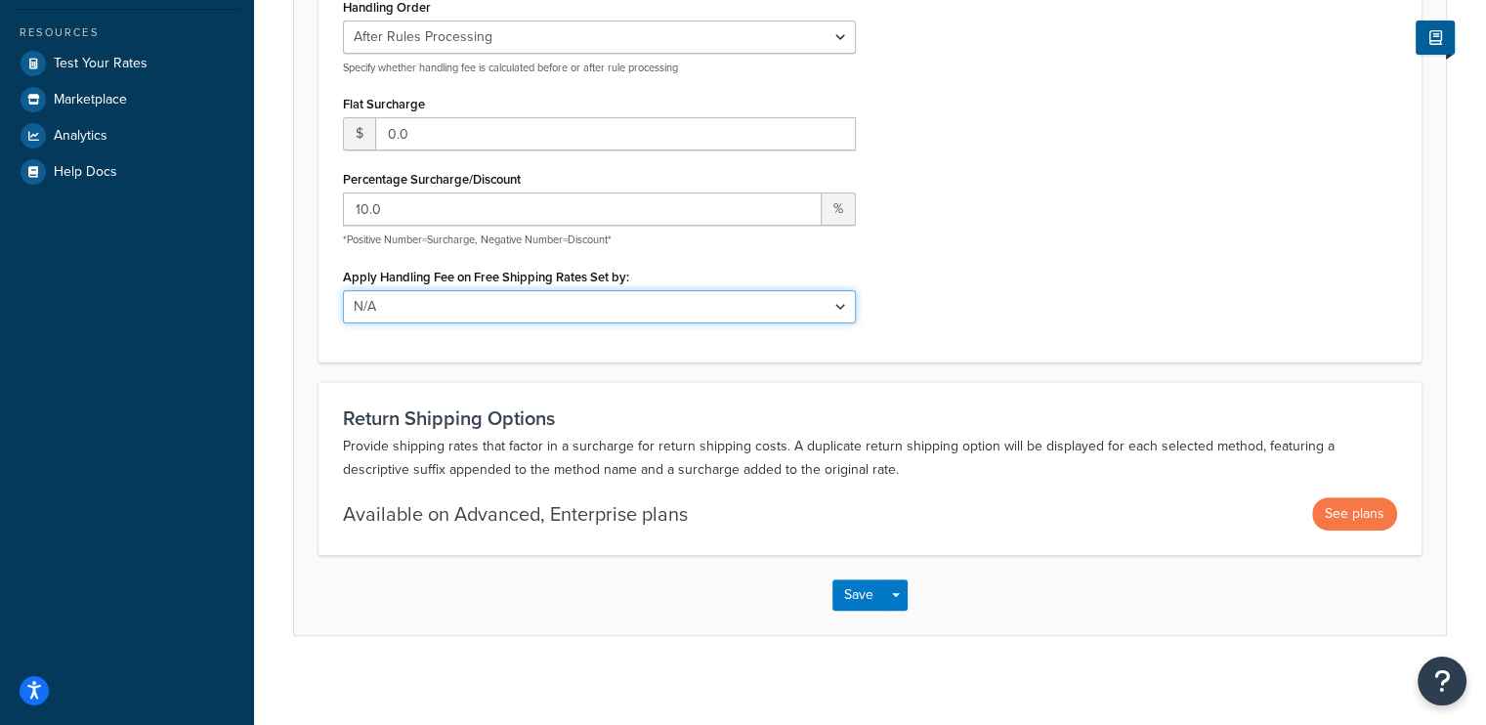
click at [830, 310] on select "N/A Fixed/Free Shipping Methods Free Promotion Rules All Free Shipping" at bounding box center [599, 306] width 513 height 33
click at [1197, 228] on div "Apply Handling Fees Per Order Per Item Per Package Specify where the flat handl…" at bounding box center [870, 116] width 1084 height 442
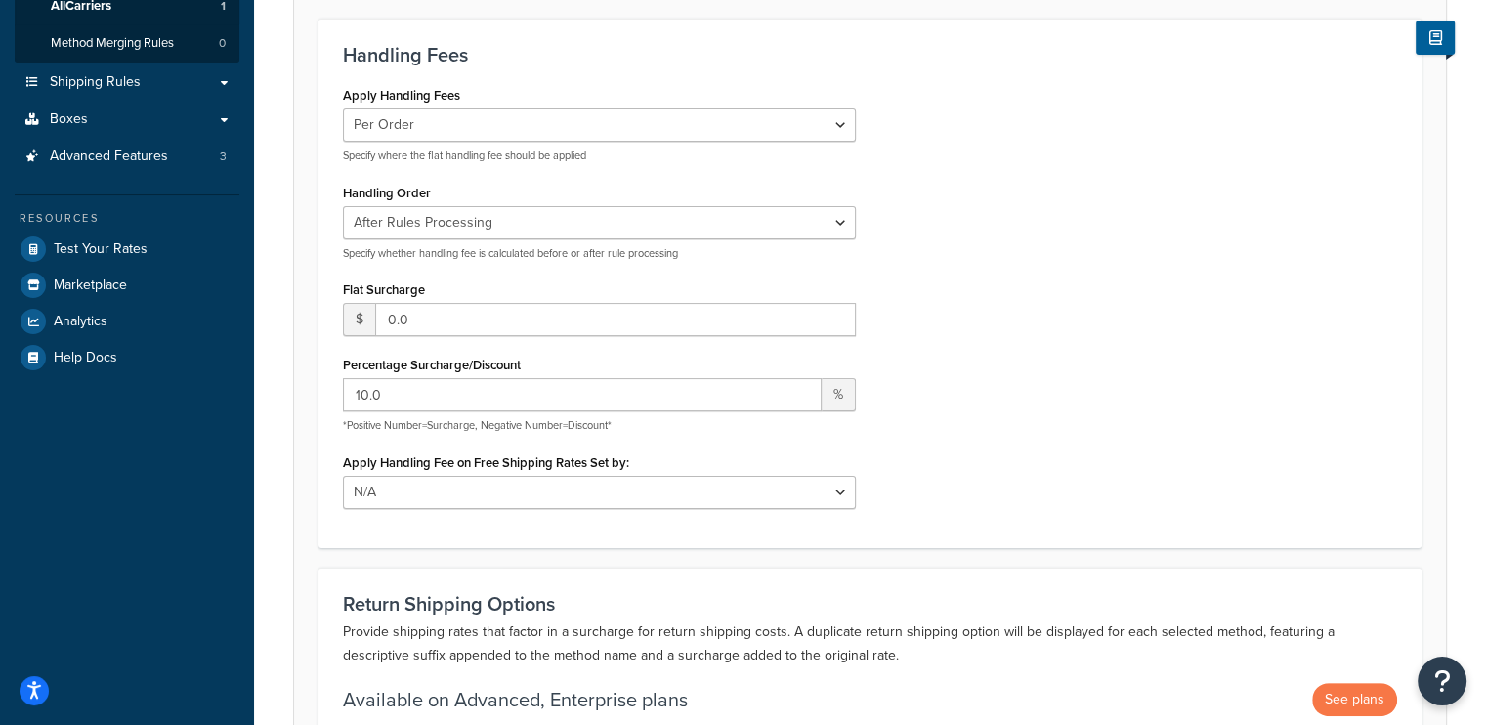
scroll to position [5, 0]
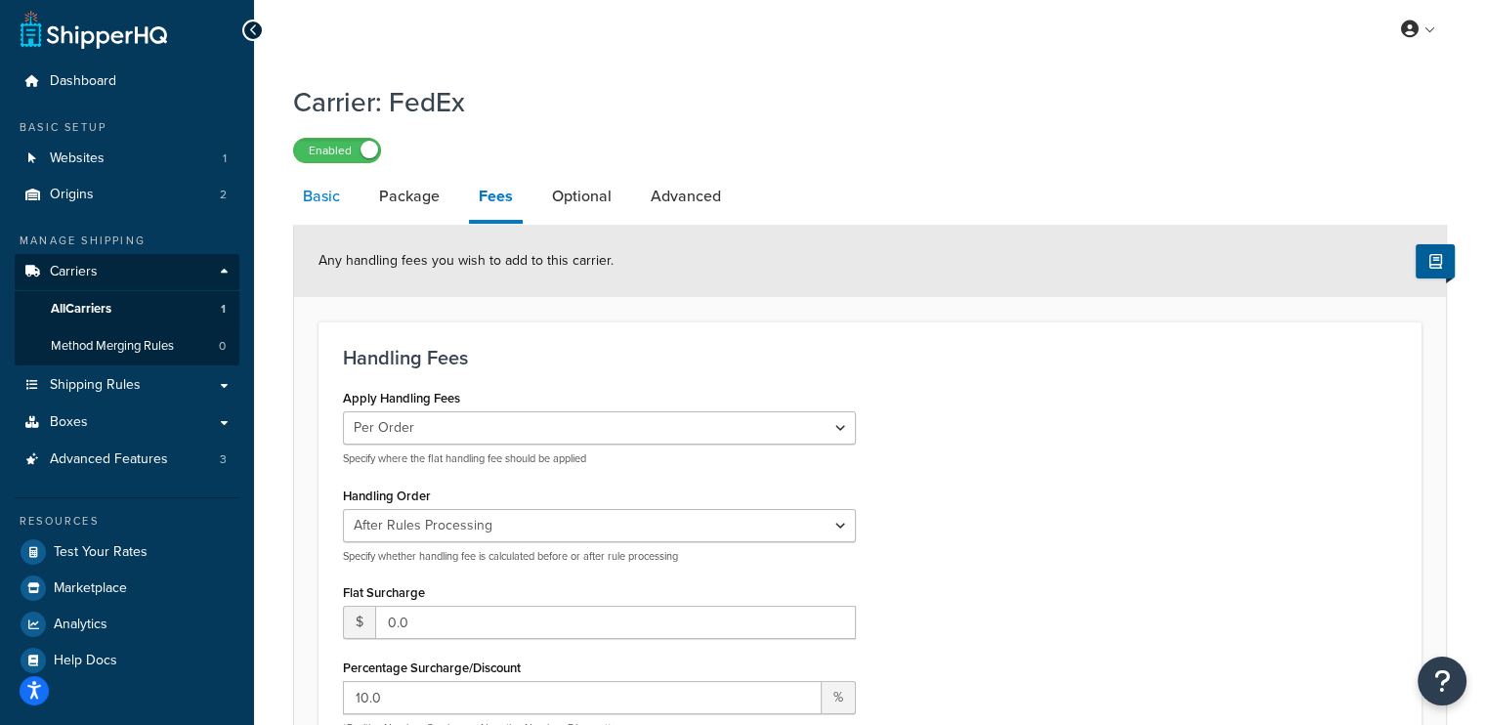
click at [328, 207] on link "Basic" at bounding box center [321, 196] width 57 height 47
select select "fedEx"
select select "REGULAR_PICKUP"
select select "YOUR_PACKAGING"
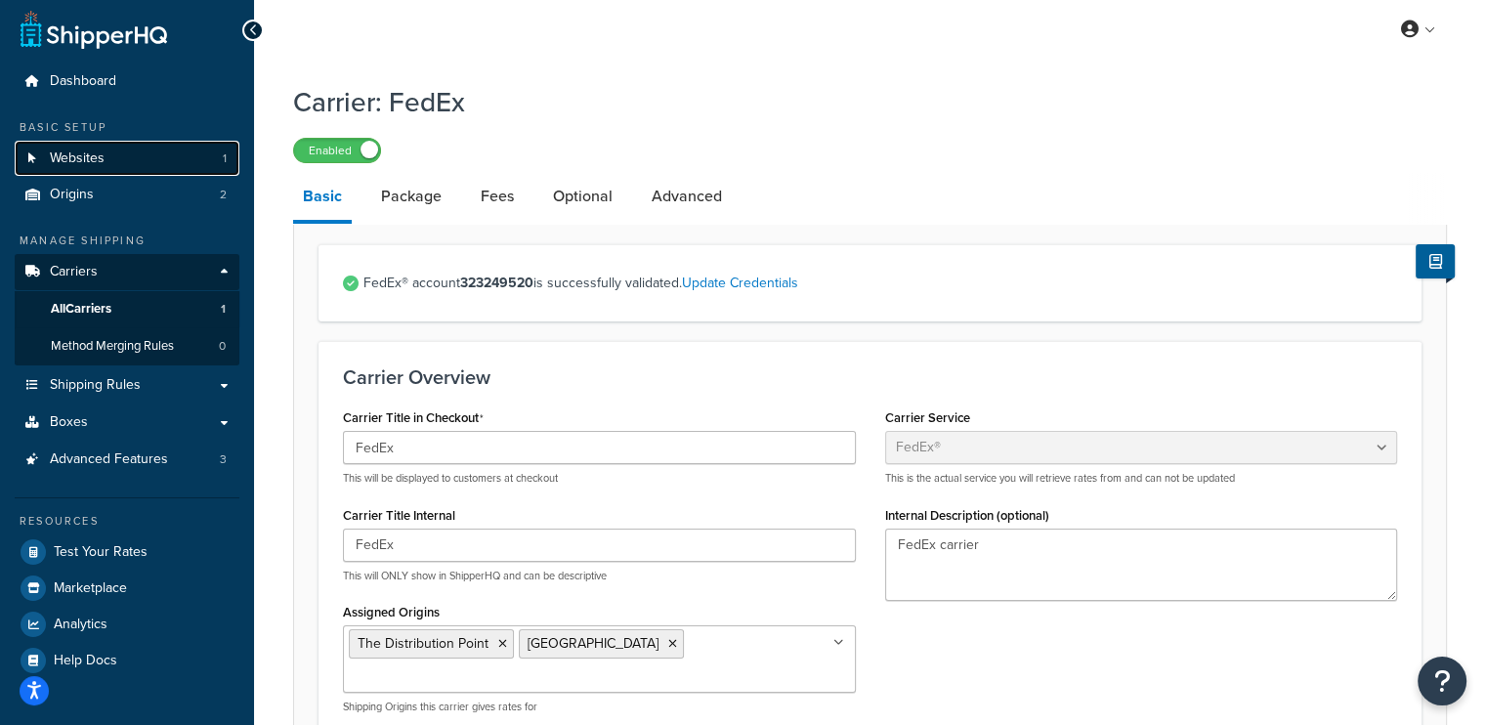
click at [98, 158] on span "Websites" at bounding box center [77, 158] width 55 height 17
